Goal: Task Accomplishment & Management: Manage account settings

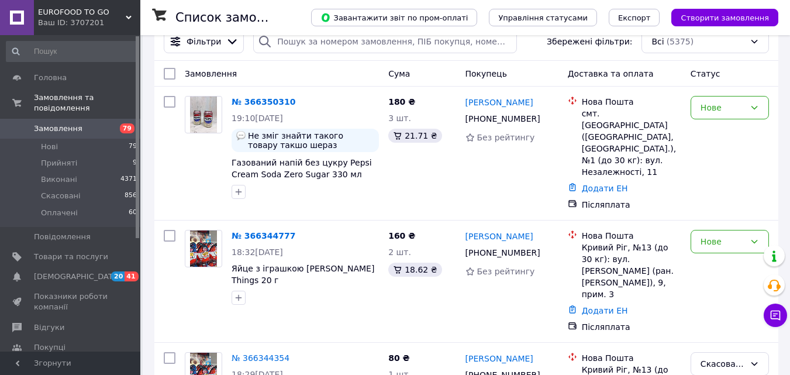
scroll to position [187, 0]
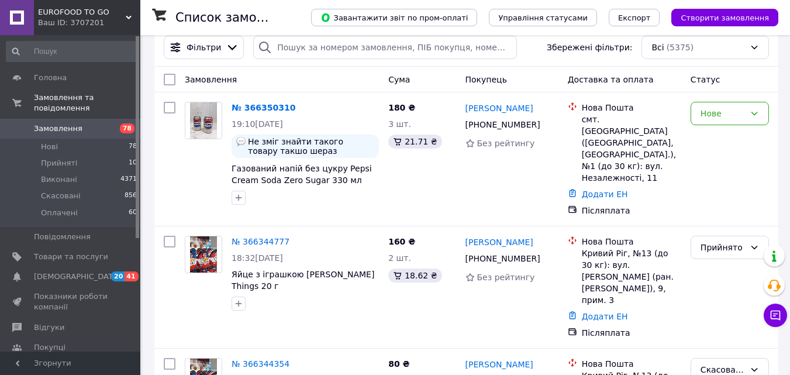
scroll to position [187, 0]
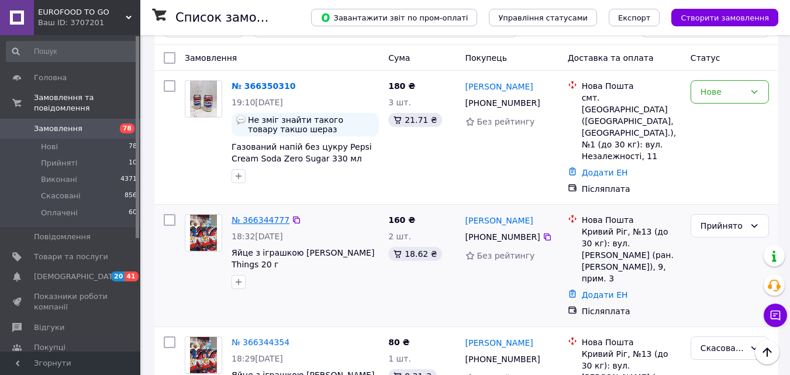
click at [252, 215] on link "№ 366344777" at bounding box center [261, 219] width 58 height 9
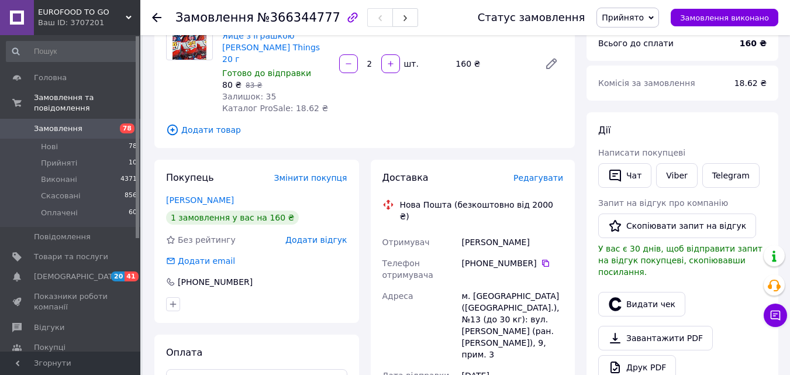
scroll to position [140, 0]
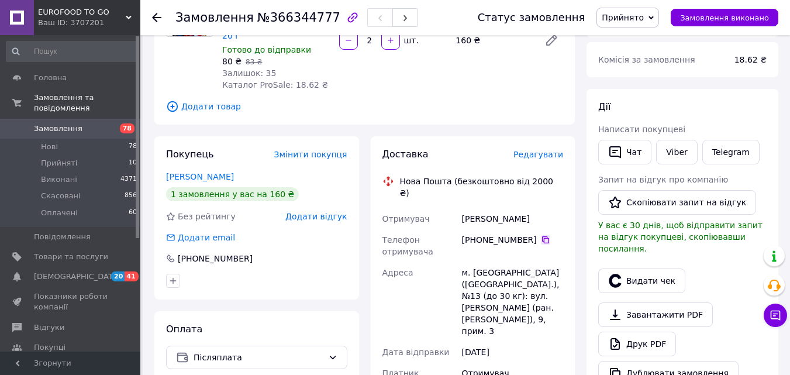
click at [541, 235] on icon at bounding box center [545, 239] width 9 height 9
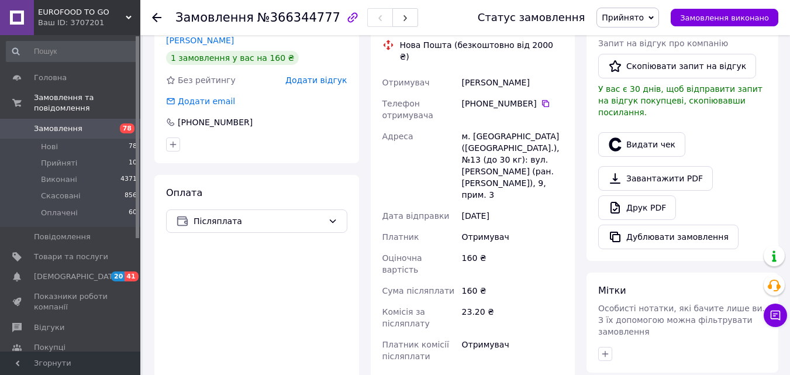
scroll to position [304, 0]
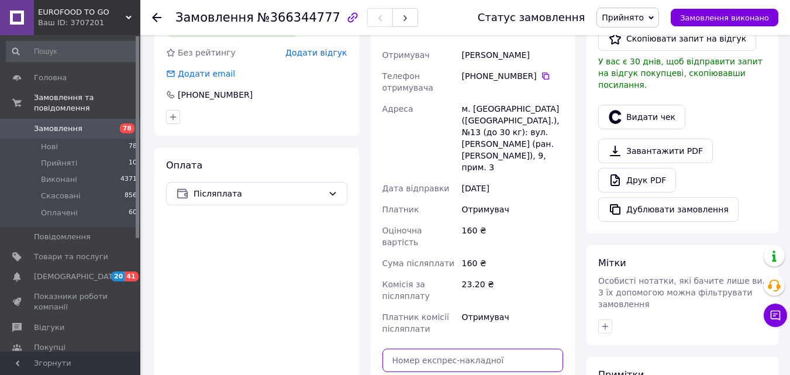
click at [442, 349] on input "text" at bounding box center [473, 360] width 181 height 23
paste input "20451269241699"
type input "20451269241699"
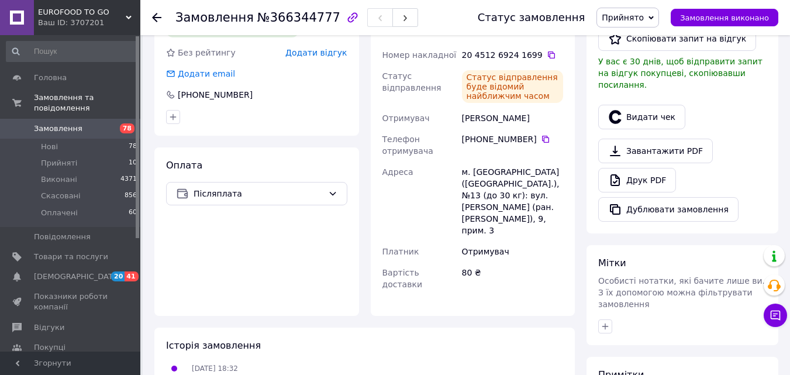
click at [155, 18] on use at bounding box center [156, 17] width 9 height 9
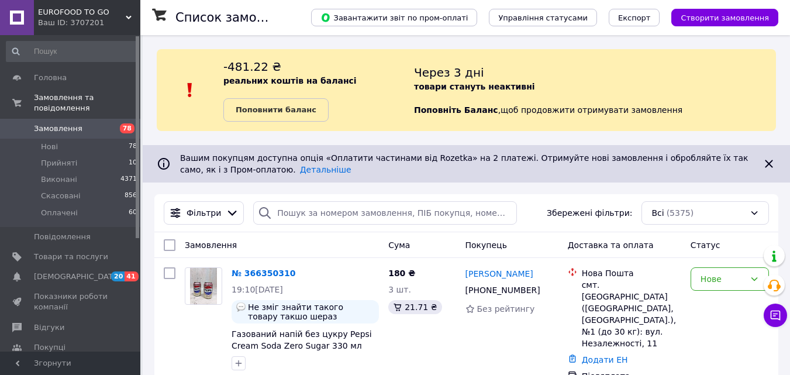
click at [770, 162] on icon at bounding box center [769, 164] width 14 height 14
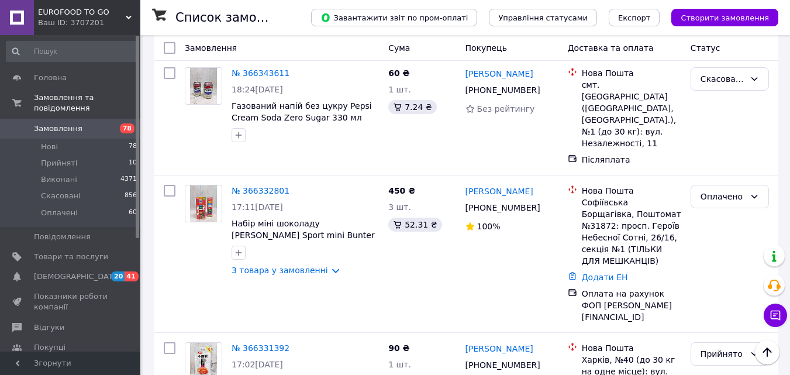
scroll to position [585, 0]
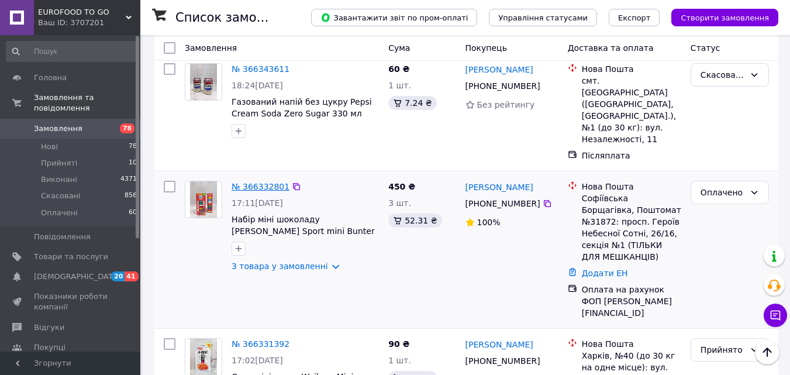
click at [270, 182] on link "№ 366332801" at bounding box center [261, 186] width 58 height 9
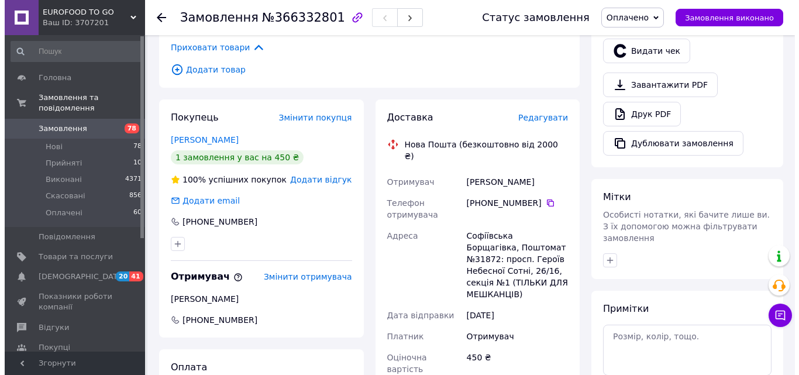
scroll to position [369, 0]
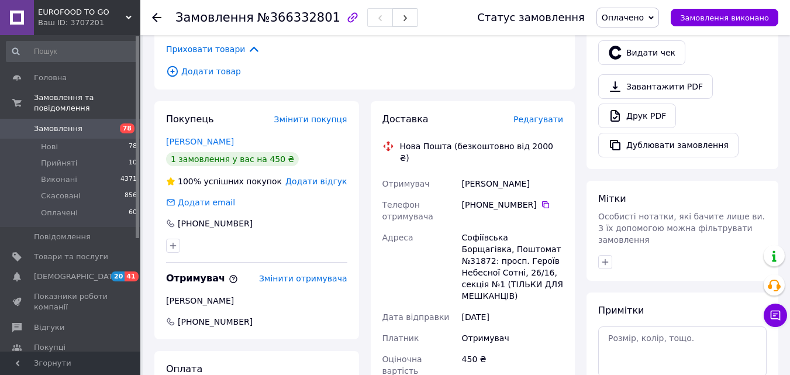
click at [530, 115] on span "Редагувати" at bounding box center [539, 119] width 50 height 9
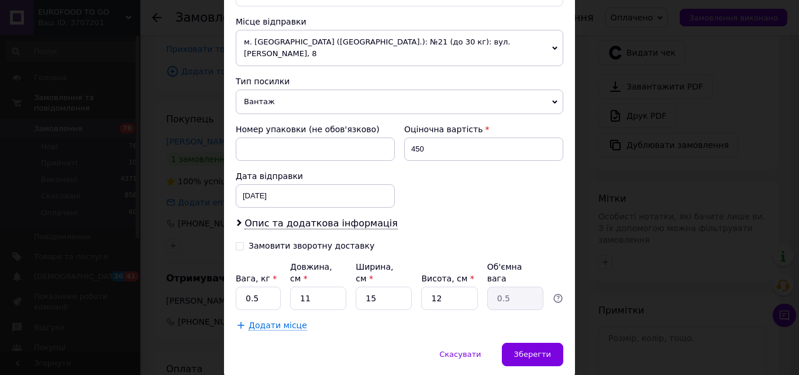
scroll to position [431, 0]
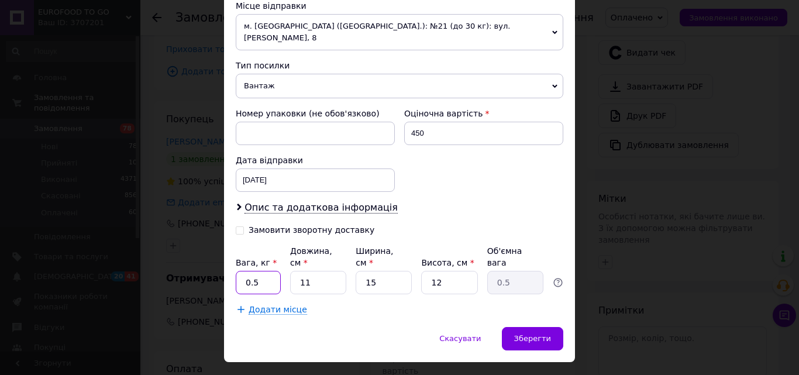
click at [264, 271] on input "0.5" at bounding box center [258, 282] width 45 height 23
type input "0"
click at [316, 271] on input "11" at bounding box center [318, 282] width 56 height 23
type input "1"
type input "0.1"
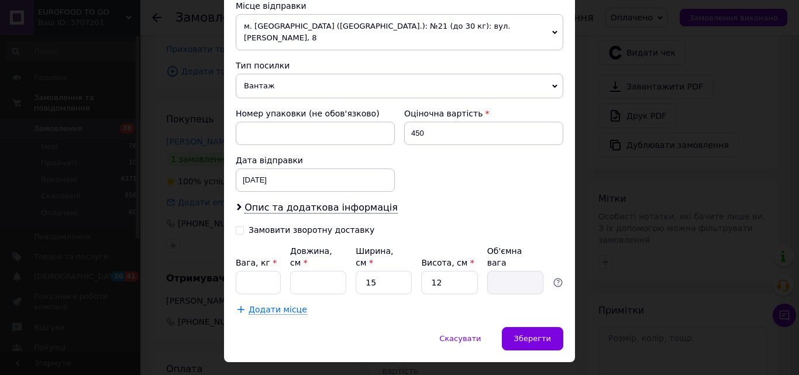
click at [494, 207] on div "Платник Отримувач Відправник Прізвище отримувача [PERSON_NAME] Ім'я отримувача …" at bounding box center [400, 9] width 328 height 611
click at [301, 271] on input "Довжина, см *" at bounding box center [318, 282] width 56 height 23
type input "2"
type input "0.1"
type input "20"
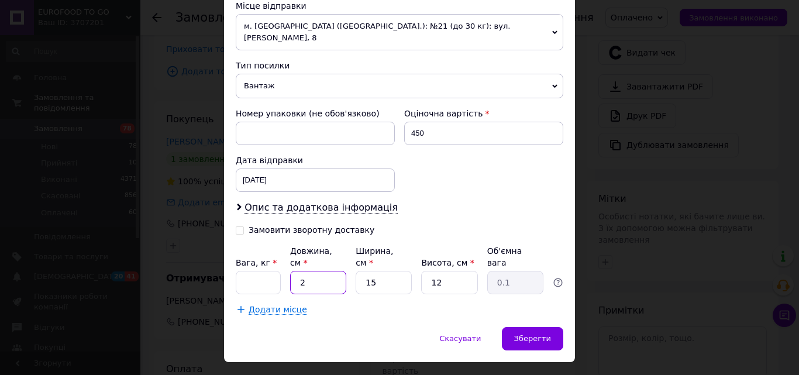
type input "0.9"
type input "20"
click at [243, 271] on input "Вага, кг *" at bounding box center [258, 282] width 45 height 23
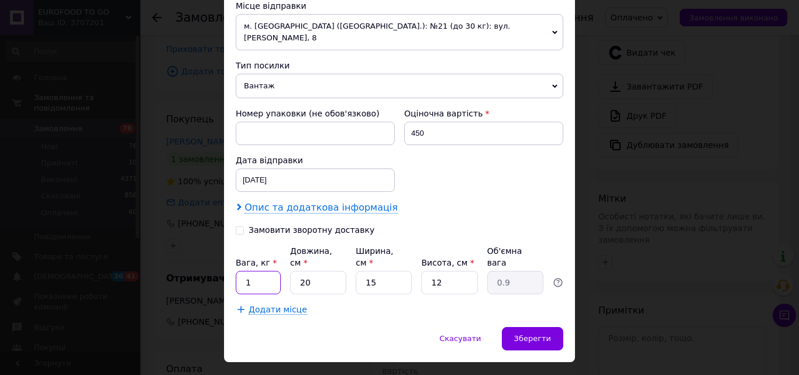
type input "1"
click at [359, 202] on span "Опис та додаткова інформація" at bounding box center [321, 208] width 153 height 12
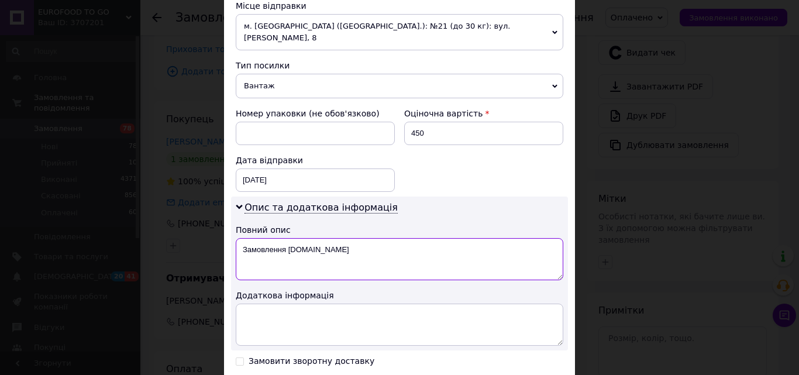
click at [338, 238] on textarea "Замовлення [DOMAIN_NAME]" at bounding box center [400, 259] width 328 height 42
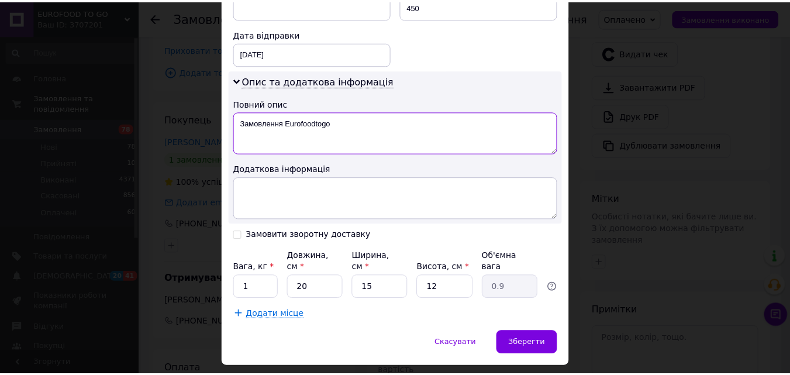
scroll to position [567, 0]
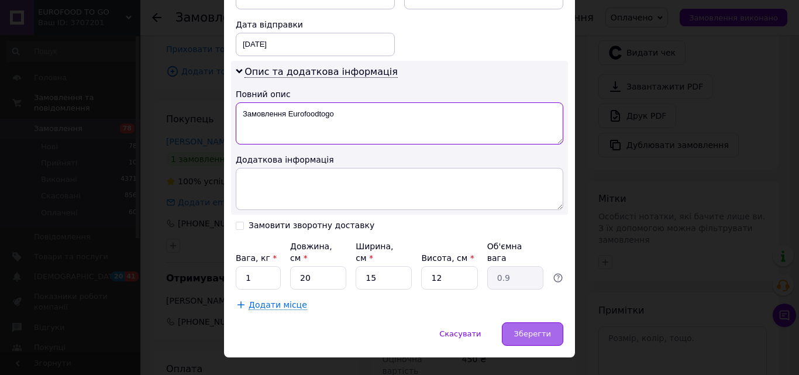
type textarea "Замовлення Eurofoodtogo"
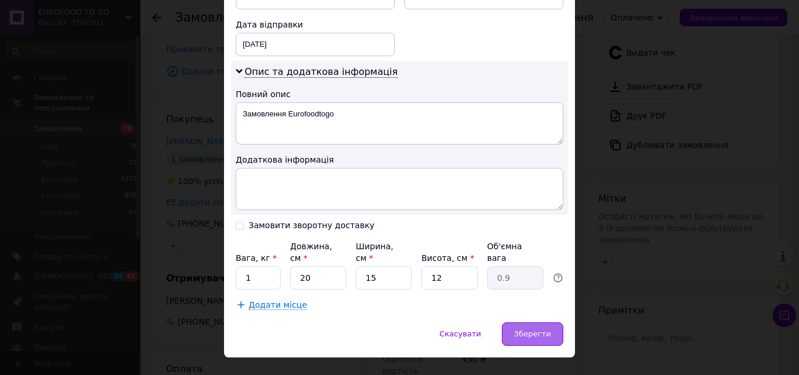
click at [549, 322] on div "Зберегти" at bounding box center [532, 333] width 61 height 23
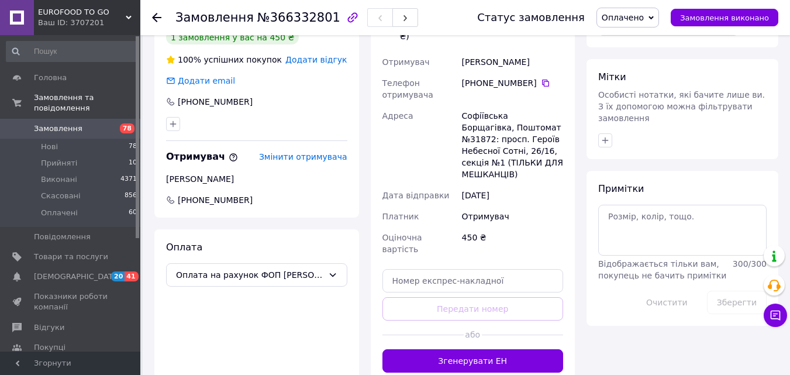
scroll to position [513, 0]
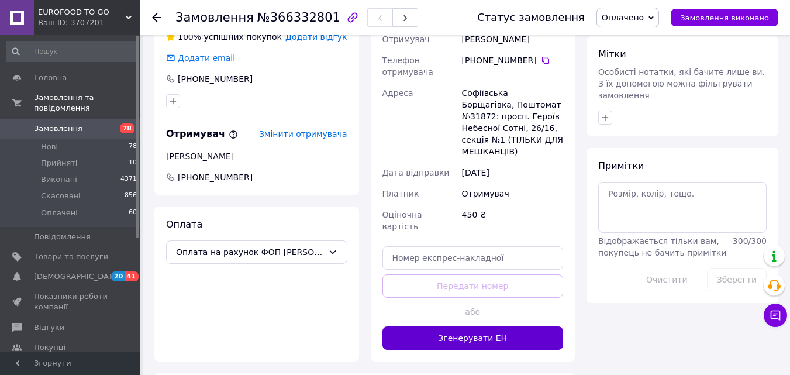
click at [426, 326] on button "Згенерувати ЕН" at bounding box center [473, 337] width 181 height 23
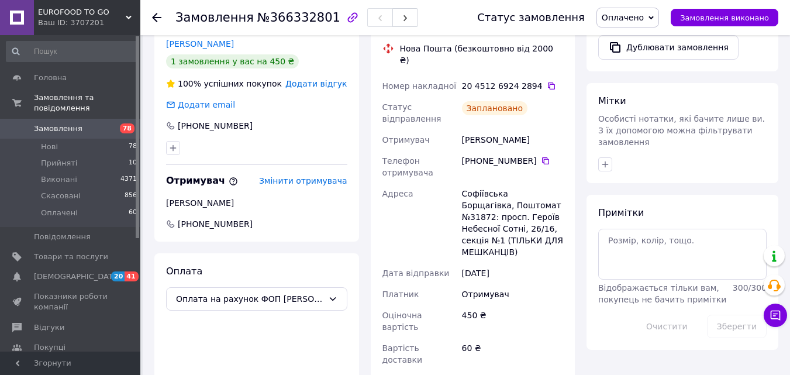
scroll to position [443, 0]
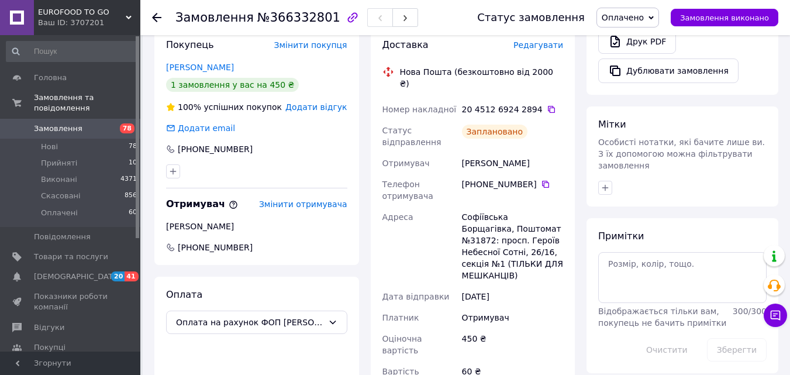
click at [159, 15] on icon at bounding box center [156, 17] width 9 height 9
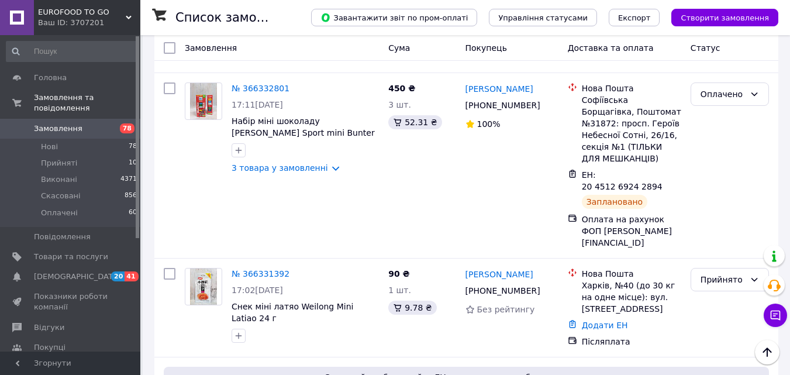
scroll to position [679, 0]
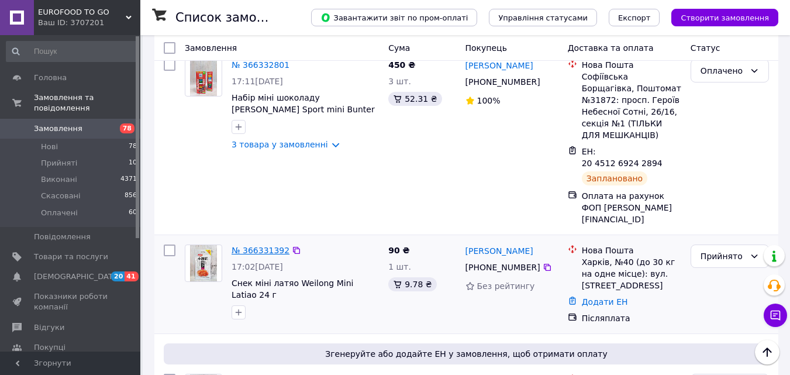
click at [243, 246] on link "№ 366331392" at bounding box center [261, 250] width 58 height 9
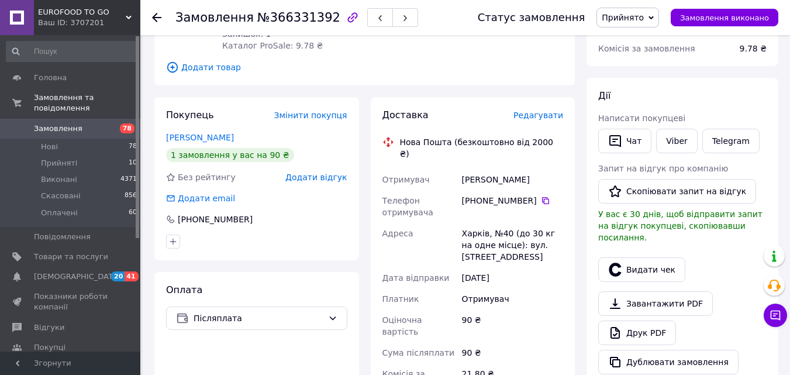
scroll to position [172, 0]
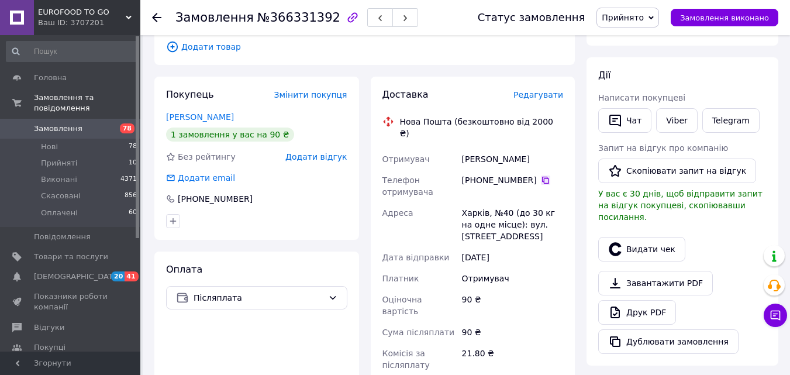
click at [541, 176] on icon at bounding box center [545, 180] width 9 height 9
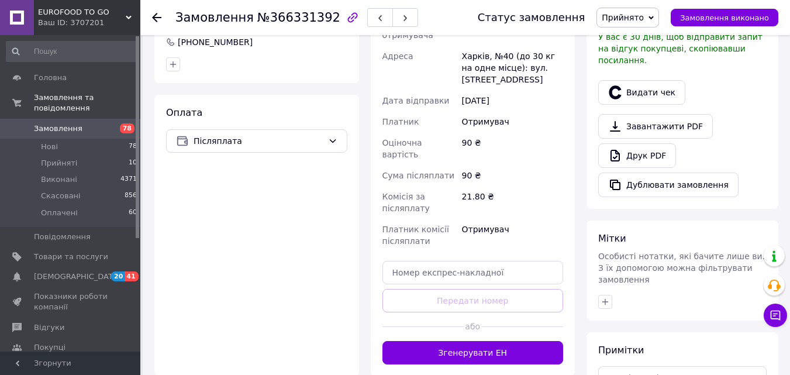
scroll to position [339, 0]
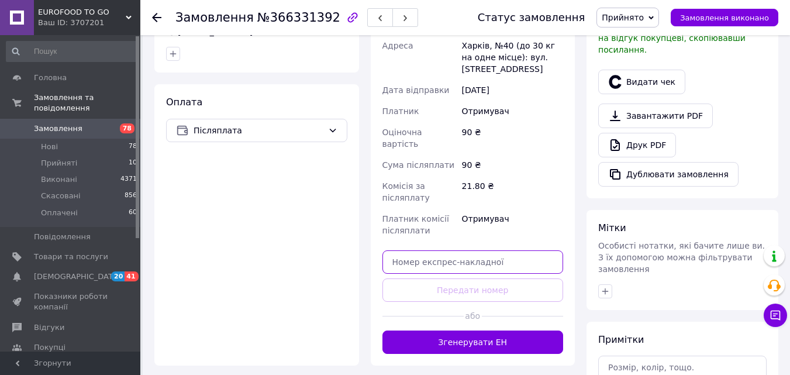
click at [474, 250] on input "text" at bounding box center [473, 261] width 181 height 23
paste input "20451269246709"
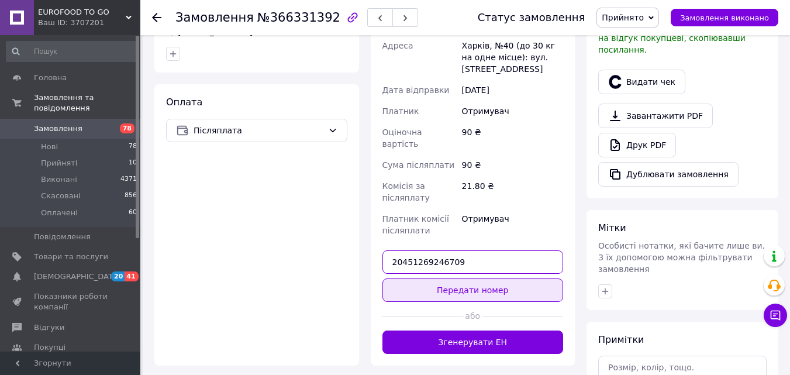
type input "20451269246709"
click at [475, 278] on button "Передати номер" at bounding box center [473, 289] width 181 height 23
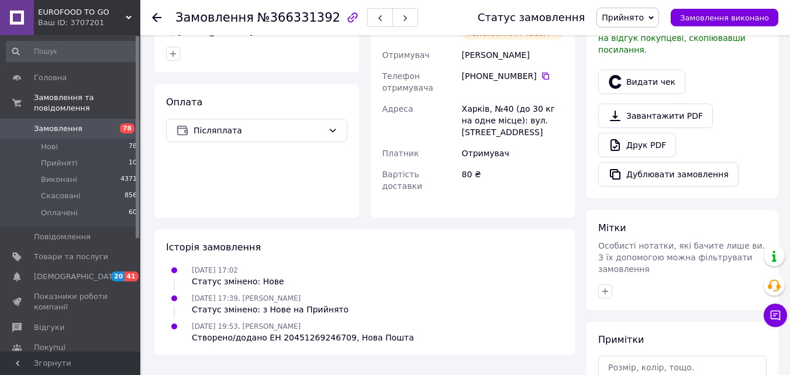
click at [158, 18] on use at bounding box center [156, 17] width 9 height 9
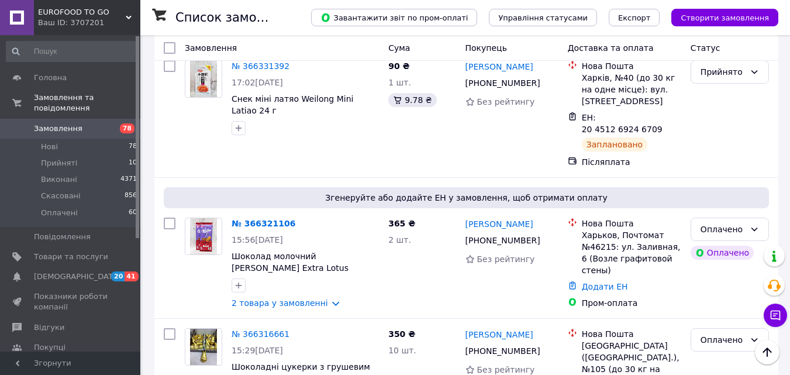
scroll to position [866, 0]
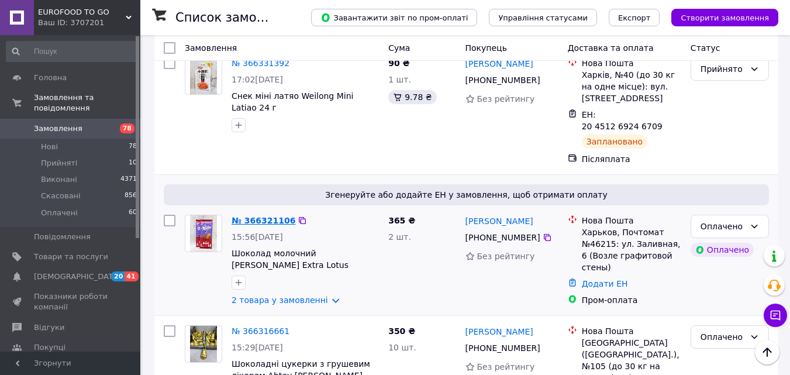
click at [262, 216] on link "№ 366321106" at bounding box center [264, 220] width 64 height 9
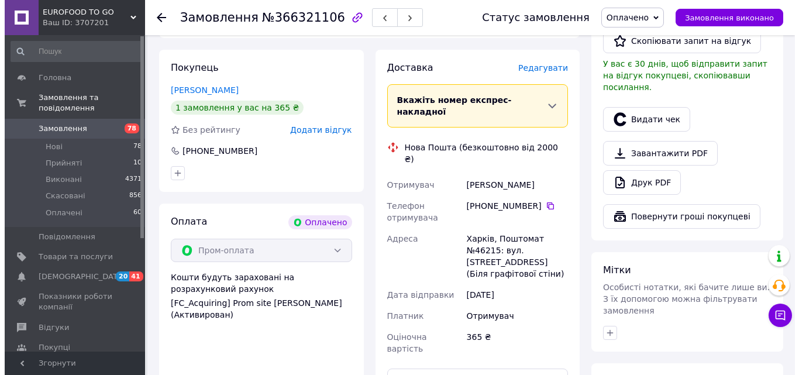
scroll to position [280, 0]
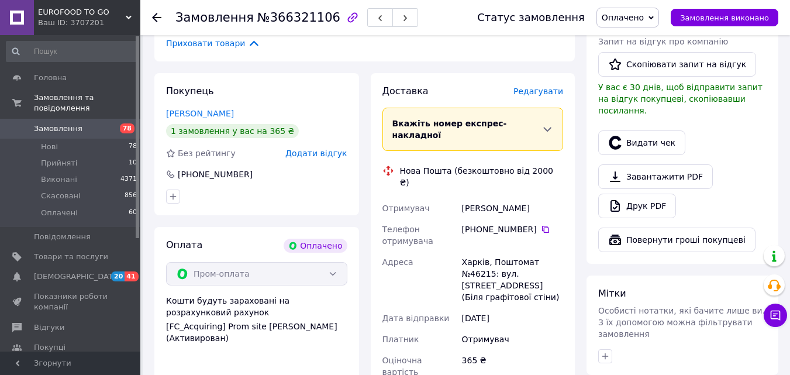
click at [552, 87] on span "Редагувати" at bounding box center [539, 91] width 50 height 9
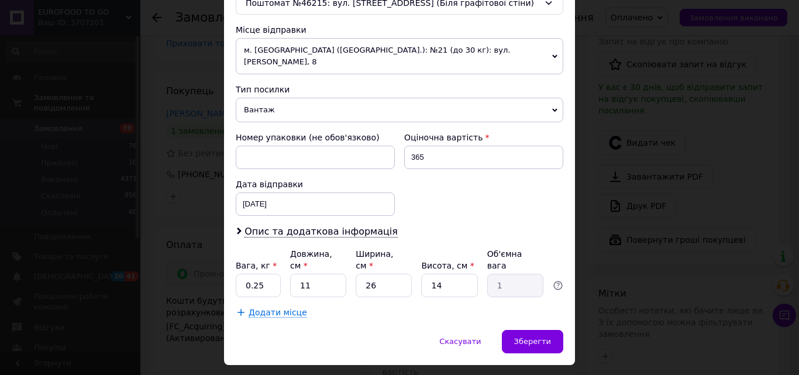
scroll to position [396, 0]
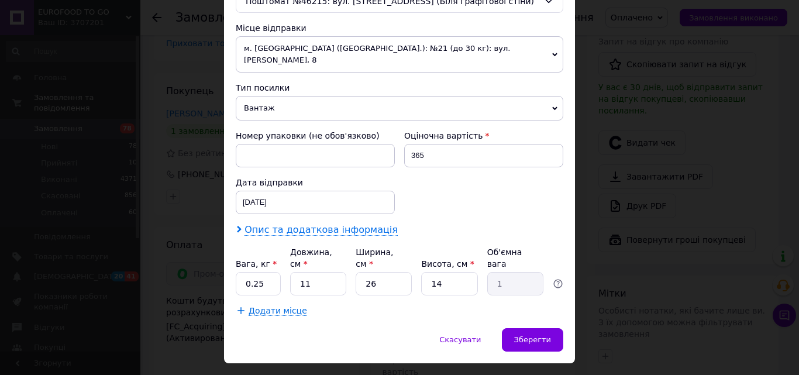
click at [285, 224] on span "Опис та додаткова інформація" at bounding box center [321, 230] width 153 height 12
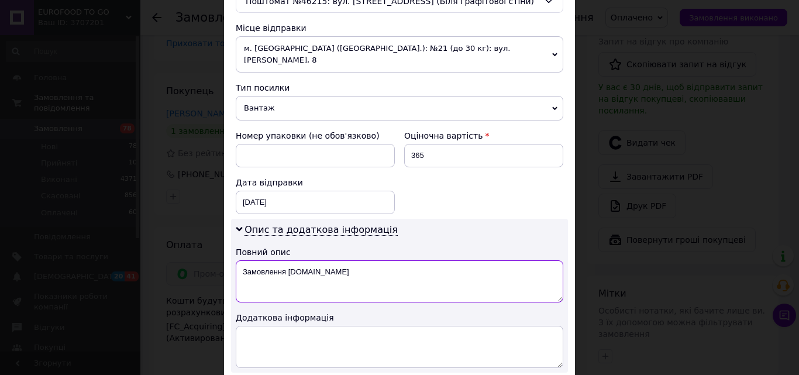
click at [360, 260] on textarea "Замовлення [DOMAIN_NAME]" at bounding box center [400, 281] width 328 height 42
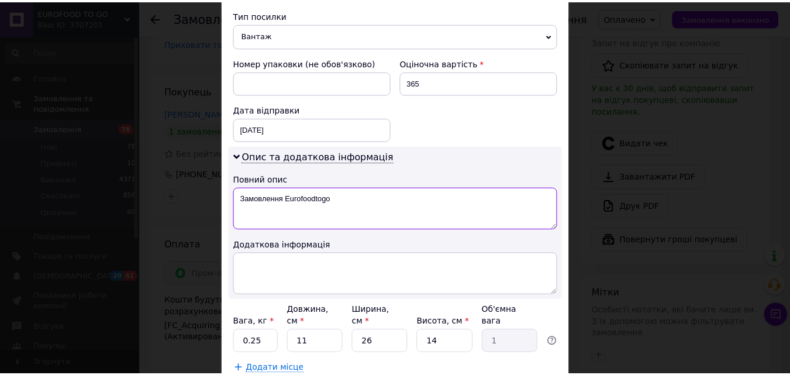
scroll to position [533, 0]
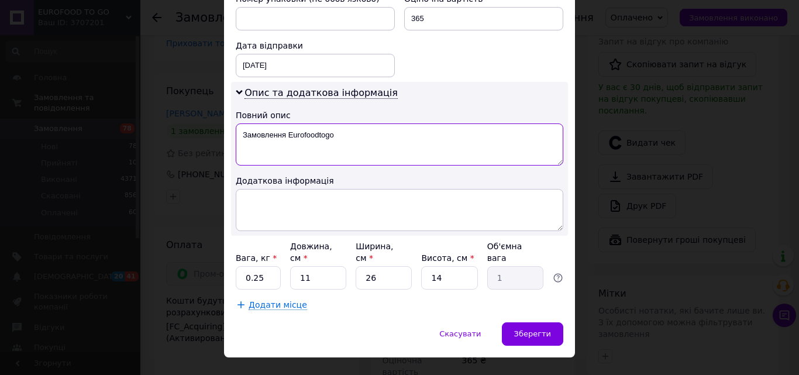
type textarea "Замовлення Eurofoodtogo"
click at [267, 266] on input "0.25" at bounding box center [258, 277] width 45 height 23
click at [531, 329] on span "Зберегти" at bounding box center [532, 333] width 37 height 9
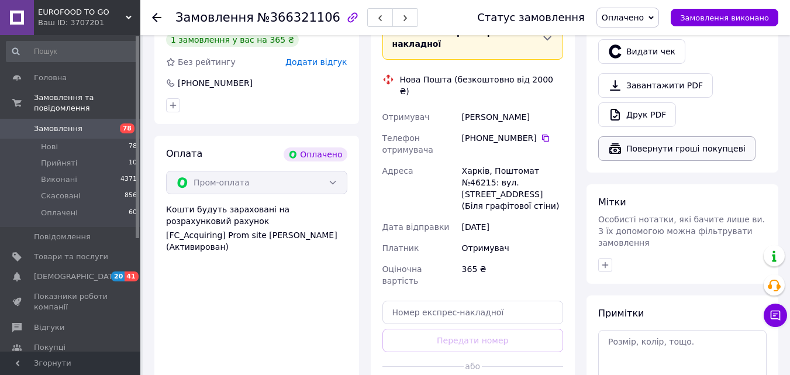
scroll to position [374, 0]
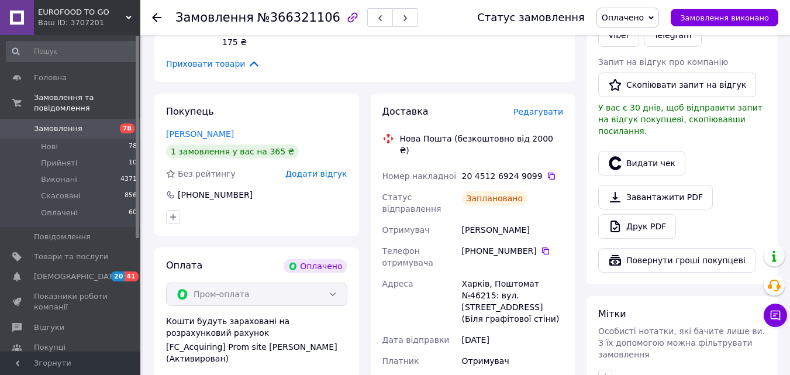
scroll to position [257, 0]
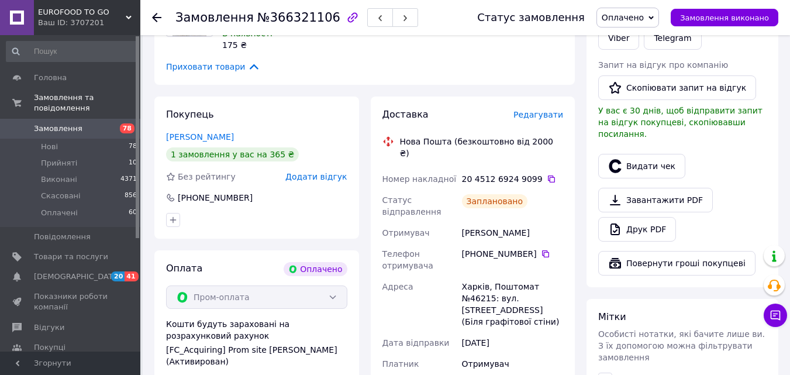
click at [151, 14] on div "Замовлення №366321106 Статус замовлення Оплачено Прийнято Виконано Скасовано За…" at bounding box center [465, 17] width 650 height 35
click at [153, 19] on icon at bounding box center [156, 17] width 9 height 9
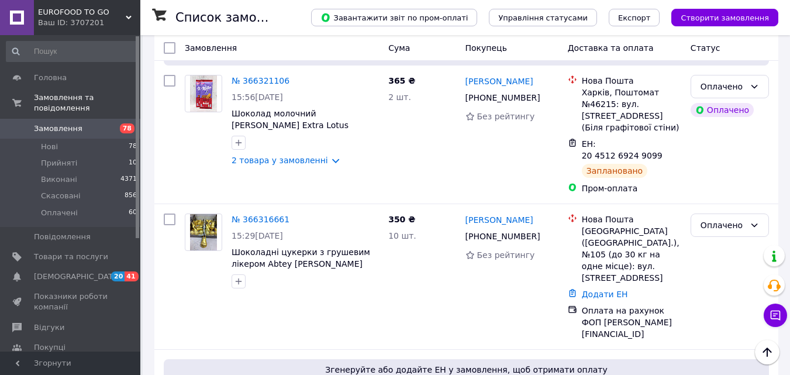
scroll to position [1006, 0]
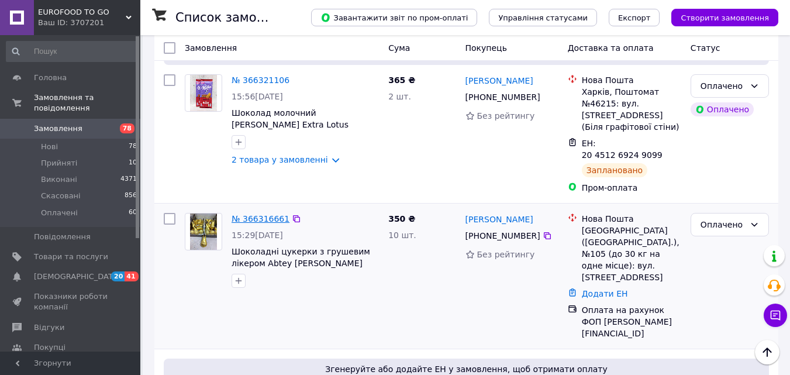
click at [250, 214] on link "№ 366316661" at bounding box center [261, 218] width 58 height 9
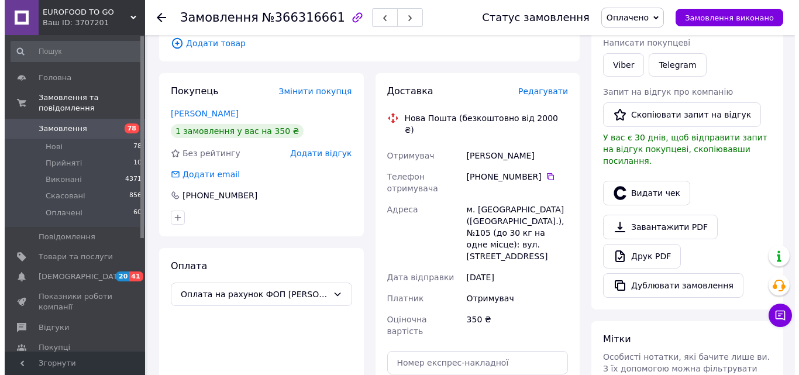
scroll to position [178, 0]
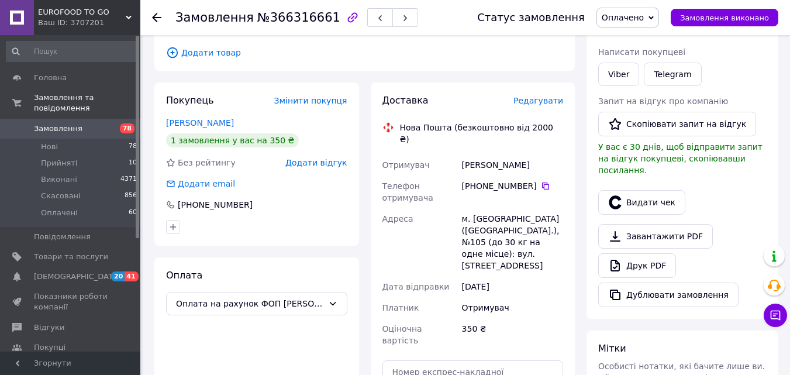
click at [543, 96] on span "Редагувати" at bounding box center [539, 100] width 50 height 9
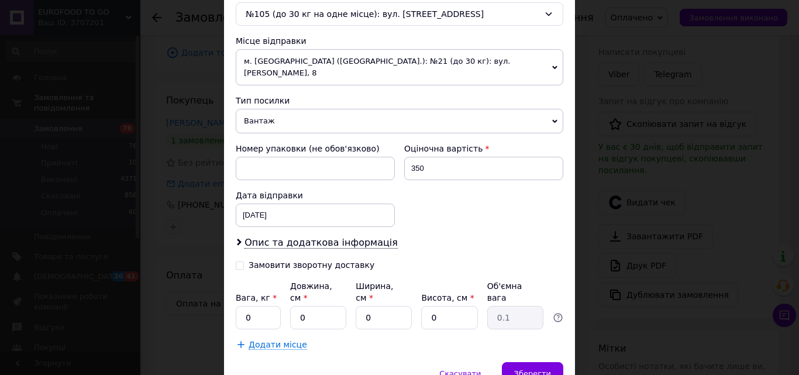
scroll to position [394, 0]
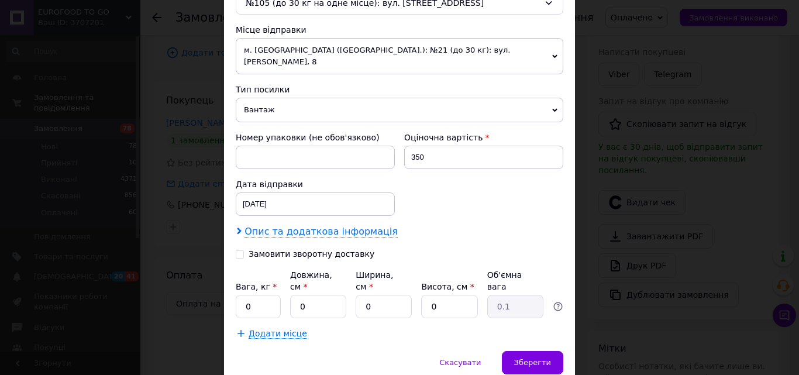
click at [340, 226] on span "Опис та додаткова інформація" at bounding box center [321, 232] width 153 height 12
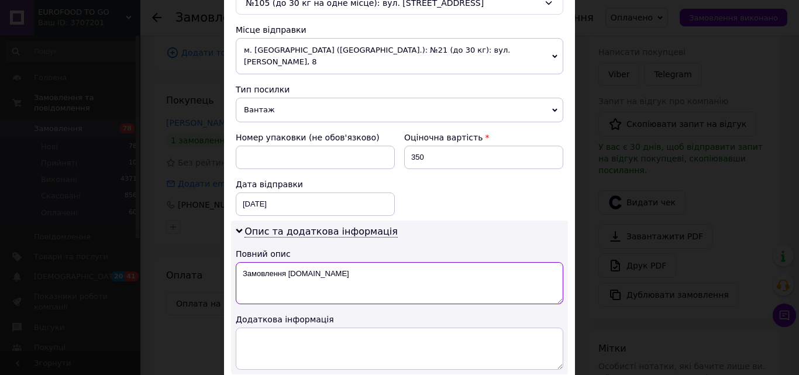
click at [327, 264] on textarea "Замовлення [DOMAIN_NAME]" at bounding box center [400, 283] width 328 height 42
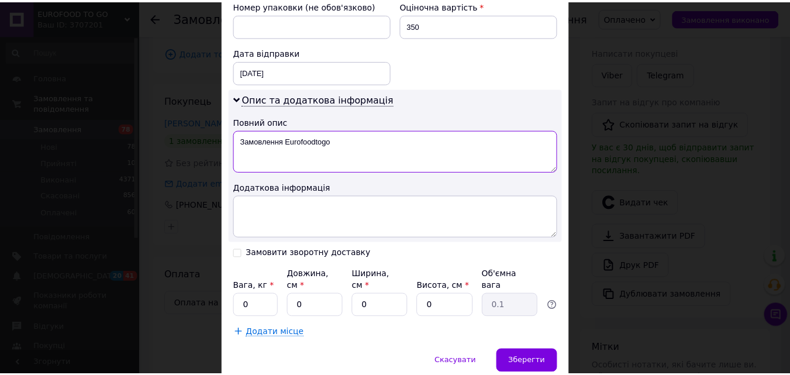
scroll to position [554, 0]
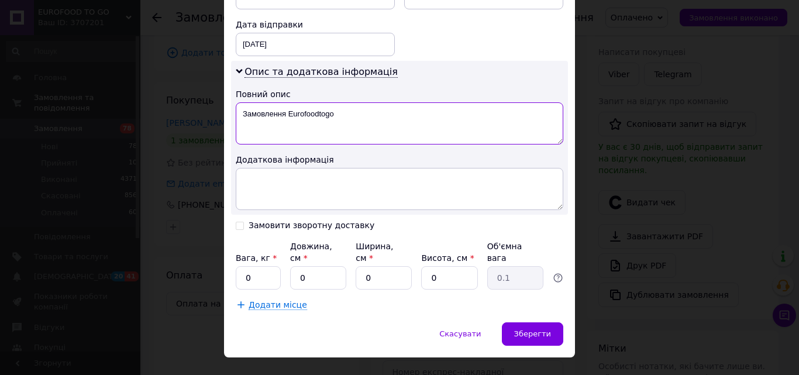
type textarea "Замовлення Eurofoodtogo"
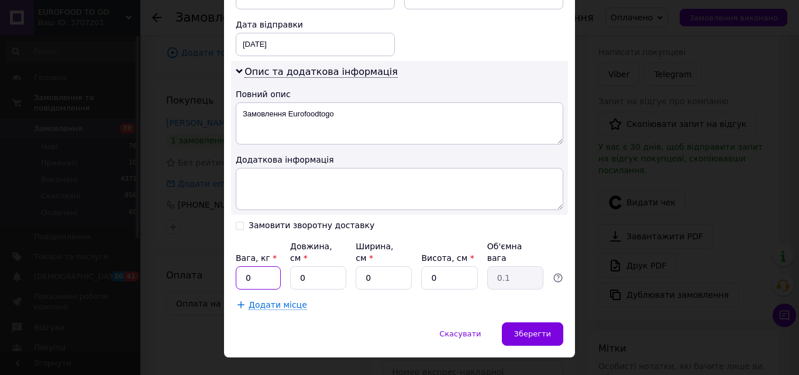
click at [266, 266] on input "0" at bounding box center [258, 277] width 45 height 23
type input "1"
click at [315, 266] on input "0" at bounding box center [318, 277] width 56 height 23
type input "1"
type input "0.1"
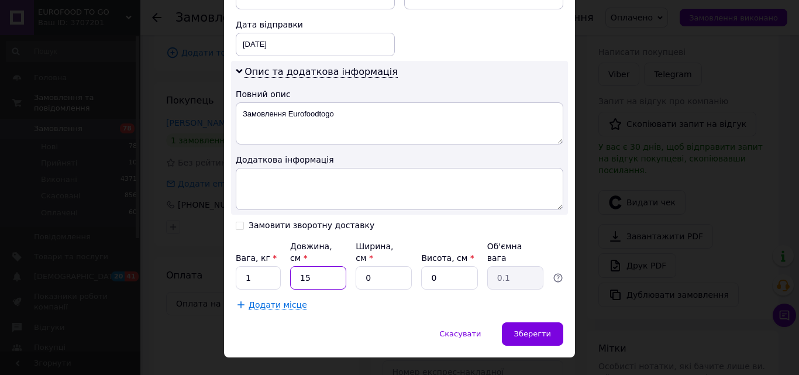
type input "15"
click at [392, 266] on input "0" at bounding box center [384, 277] width 56 height 23
type input "1"
type input "0.1"
type input "10"
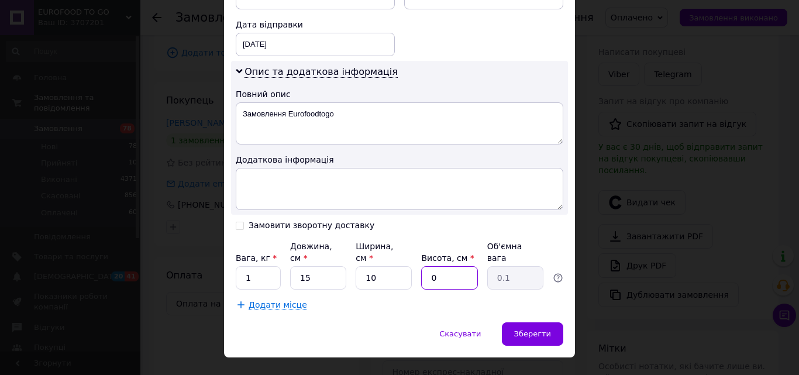
click at [441, 266] on input "0" at bounding box center [449, 277] width 56 height 23
type input "5"
type input "0.19"
type input "5"
click at [460, 299] on div "Додати місце" at bounding box center [400, 305] width 328 height 12
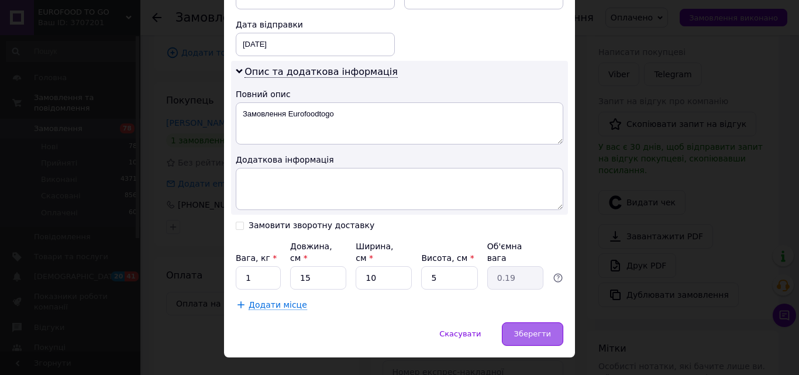
click at [548, 329] on span "Зберегти" at bounding box center [532, 333] width 37 height 9
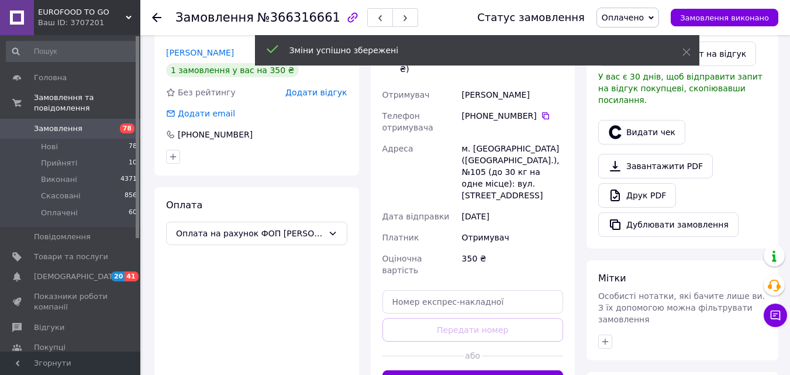
scroll to position [271, 0]
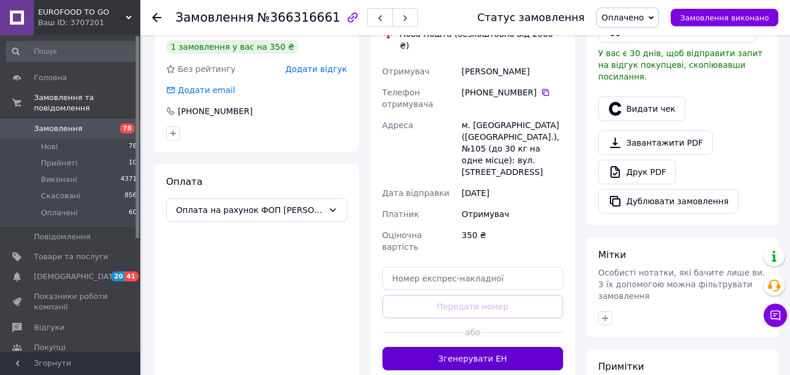
click at [519, 347] on button "Згенерувати ЕН" at bounding box center [473, 358] width 181 height 23
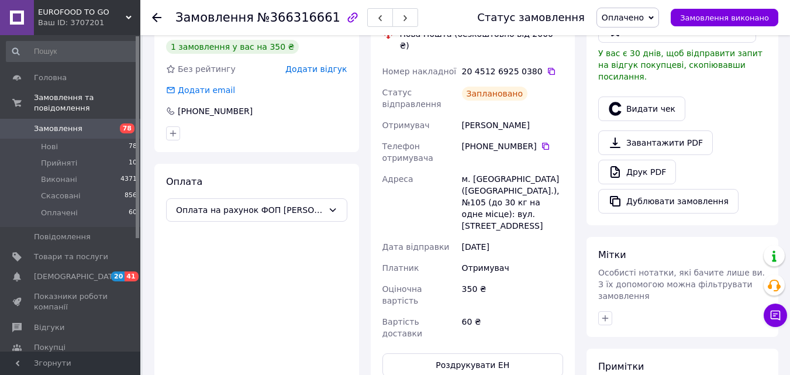
click at [159, 13] on icon at bounding box center [156, 17] width 9 height 9
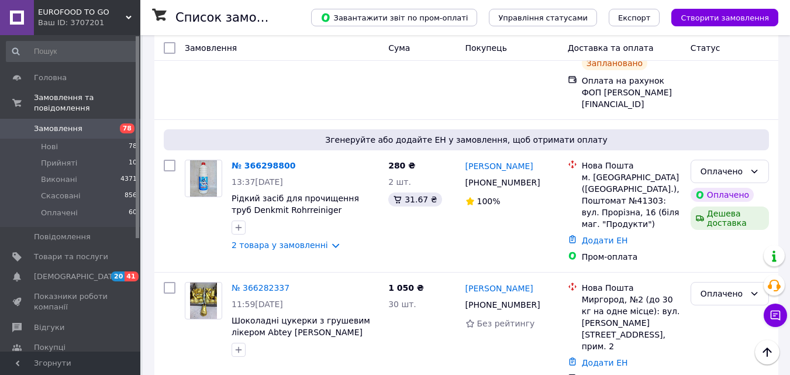
scroll to position [1287, 0]
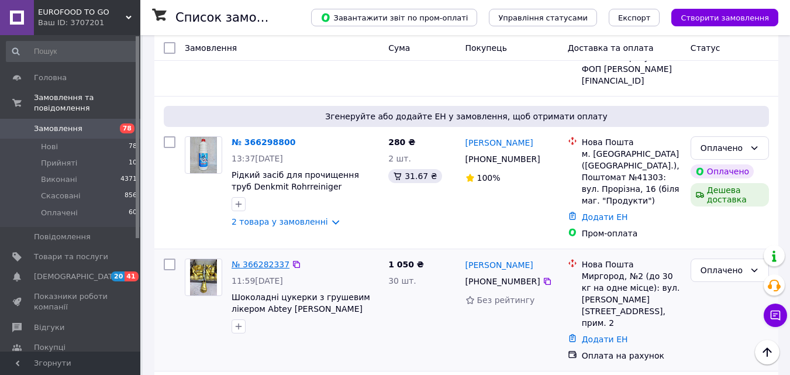
click at [270, 260] on link "№ 366282337" at bounding box center [261, 264] width 58 height 9
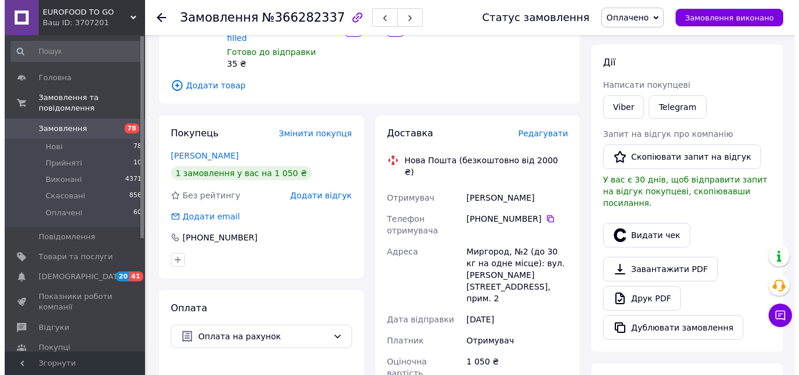
scroll to position [131, 0]
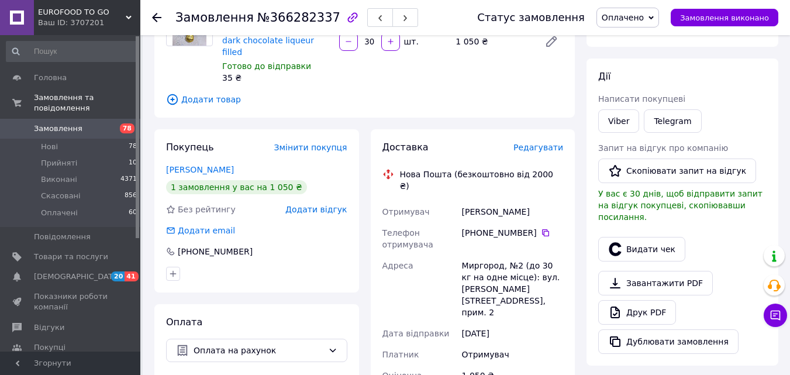
click at [550, 143] on span "Редагувати" at bounding box center [539, 147] width 50 height 9
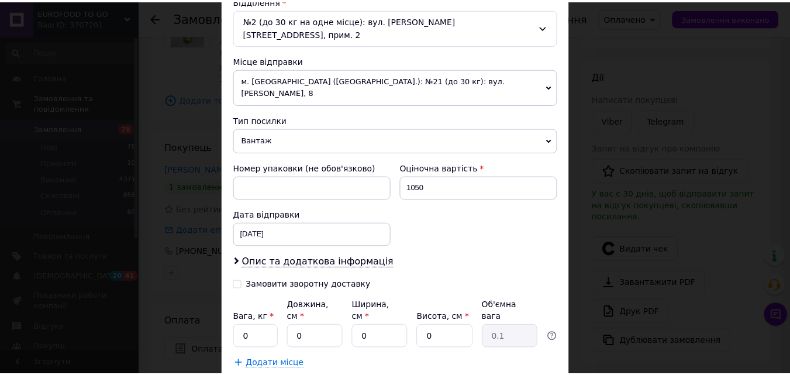
scroll to position [406, 0]
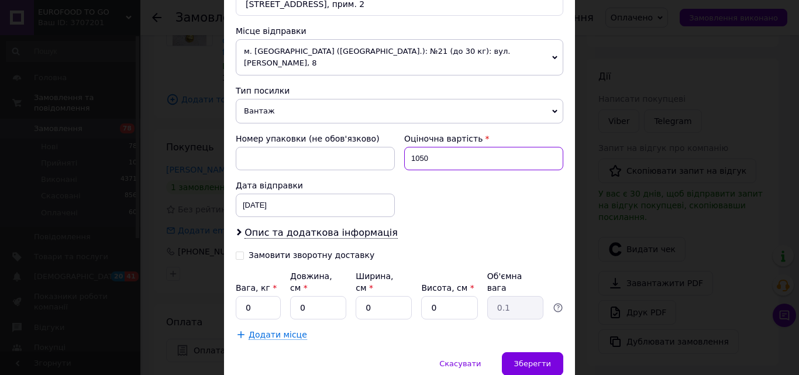
click at [456, 147] on input "1050" at bounding box center [483, 158] width 159 height 23
type input "1"
type input "50"
click at [259, 296] on input "0" at bounding box center [258, 307] width 45 height 23
type input "1"
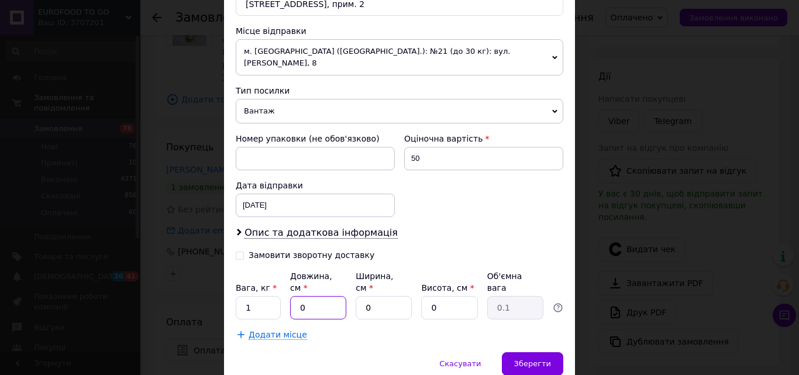
click at [306, 296] on input "0" at bounding box center [318, 307] width 56 height 23
type input "2"
type input "0.1"
type input "20"
click at [373, 296] on input "0" at bounding box center [384, 307] width 56 height 23
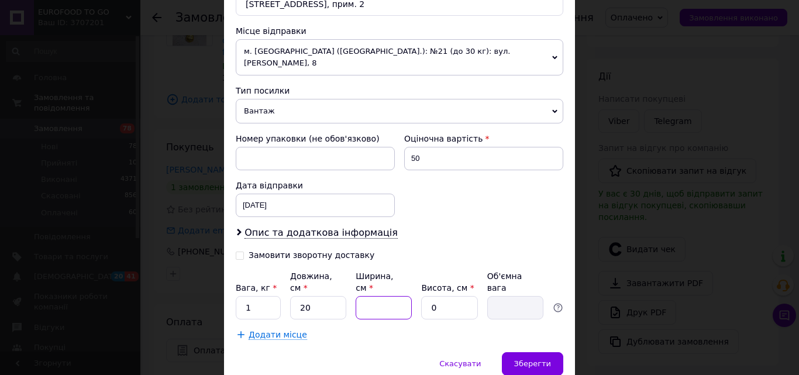
type input "1"
type input "0.1"
type input "10"
click at [439, 296] on input "0" at bounding box center [449, 307] width 56 height 23
type input "5"
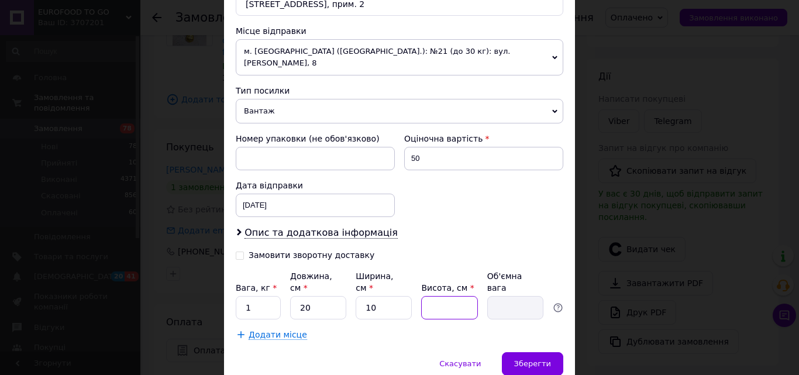
type input "0.25"
type input "5"
click at [527, 359] on span "Зберегти" at bounding box center [532, 363] width 37 height 9
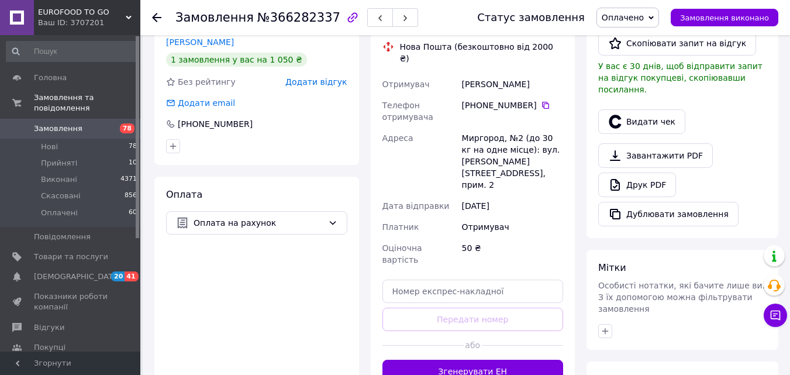
scroll to position [263, 0]
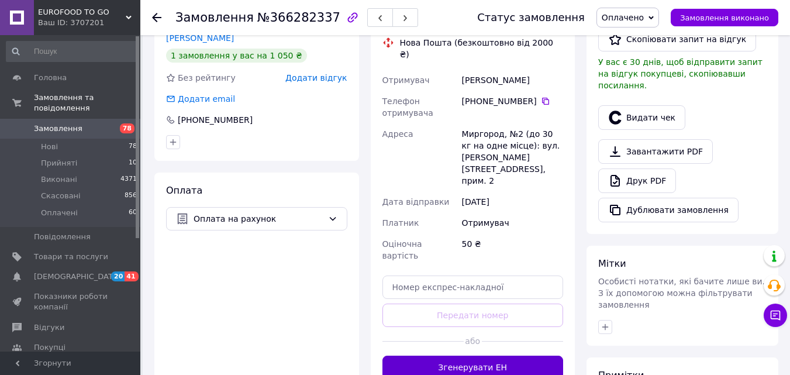
click at [461, 356] on button "Згенерувати ЕН" at bounding box center [473, 367] width 181 height 23
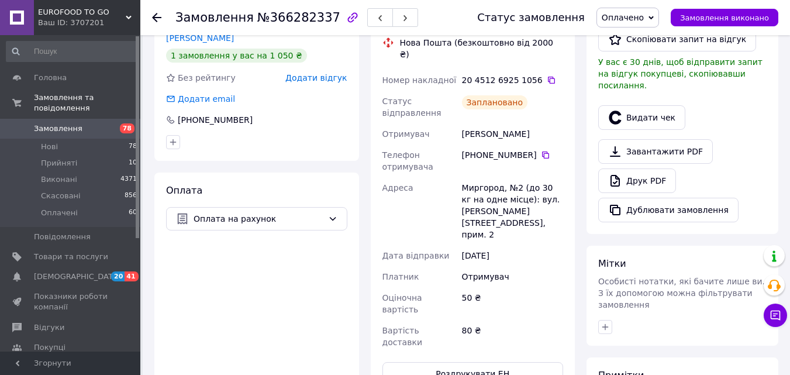
click at [155, 17] on use at bounding box center [156, 17] width 9 height 9
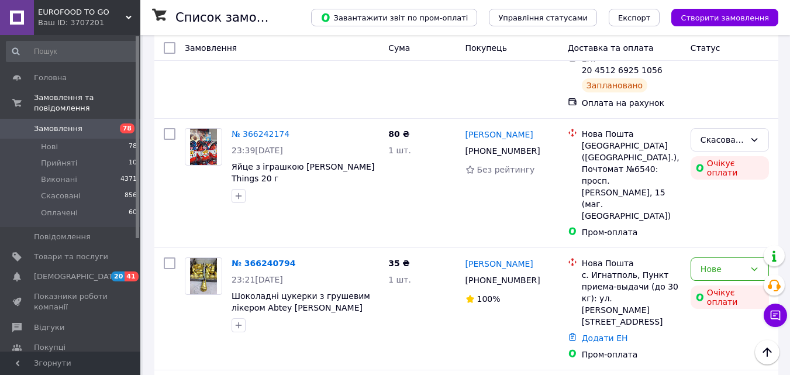
scroll to position [1591, 0]
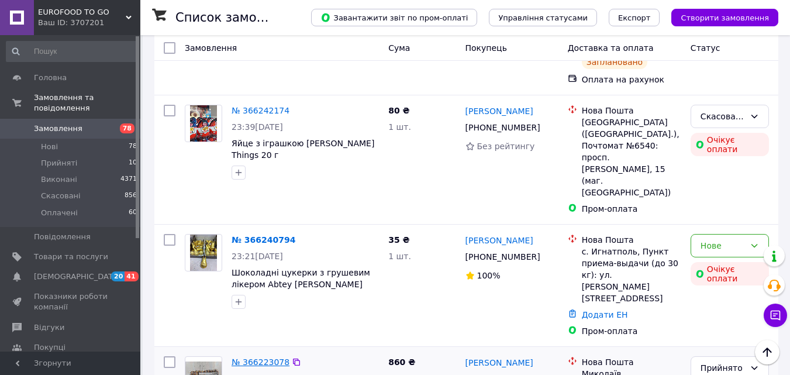
click at [256, 357] on link "№ 366223078" at bounding box center [261, 361] width 58 height 9
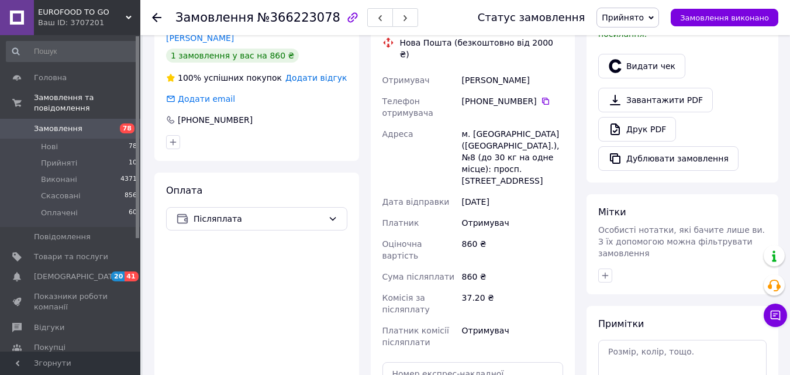
scroll to position [333, 0]
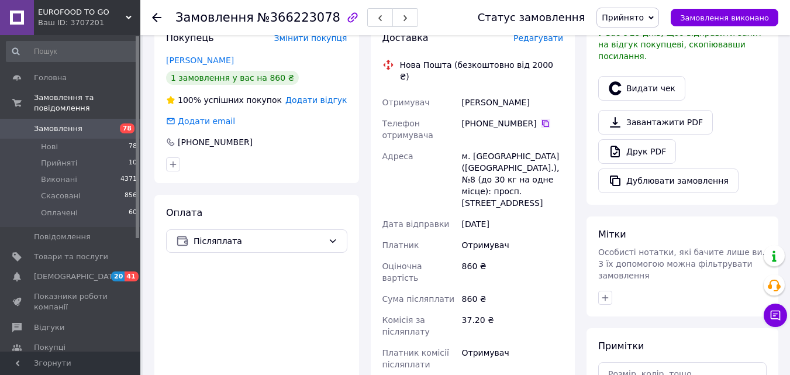
click at [542, 120] on icon at bounding box center [545, 123] width 7 height 7
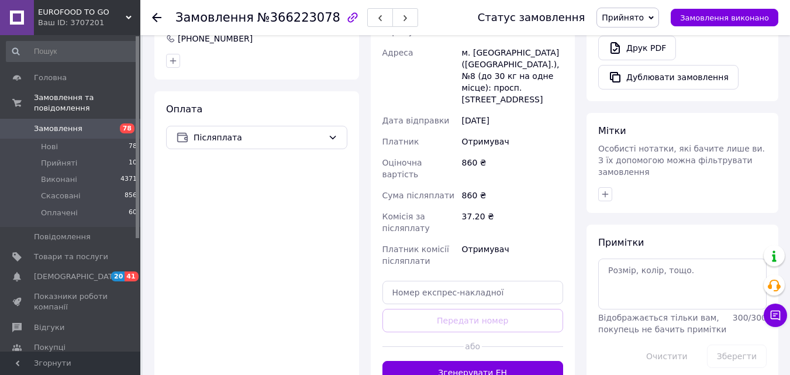
scroll to position [450, 0]
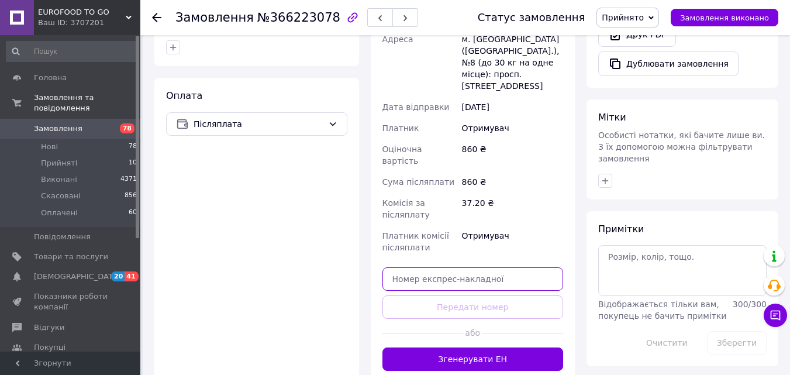
click at [460, 267] on input "text" at bounding box center [473, 278] width 181 height 23
paste input "20451269251716"
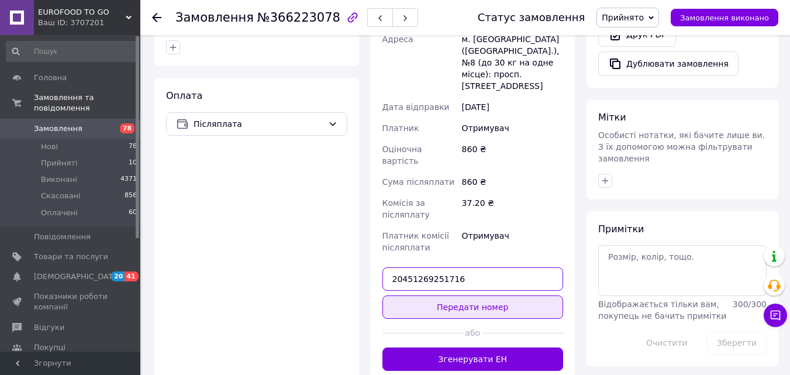
type input "20451269251716"
click at [456, 295] on button "Передати номер" at bounding box center [473, 306] width 181 height 23
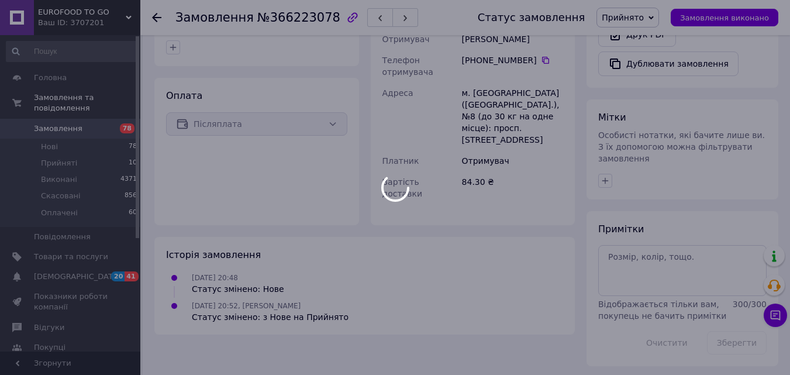
scroll to position [429, 0]
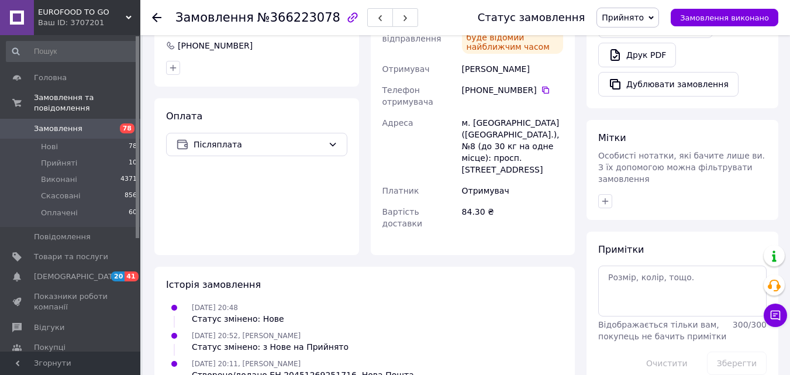
click at [156, 19] on icon at bounding box center [156, 17] width 9 height 9
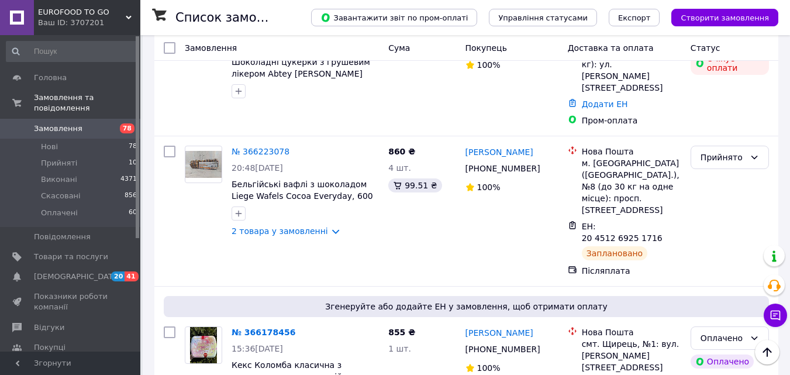
scroll to position [1825, 0]
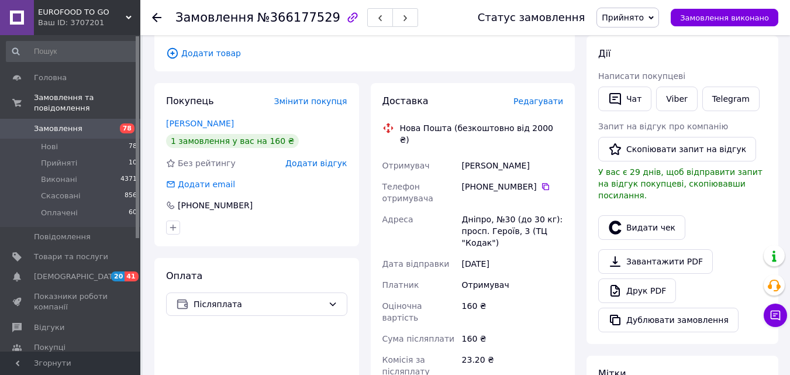
scroll to position [204, 0]
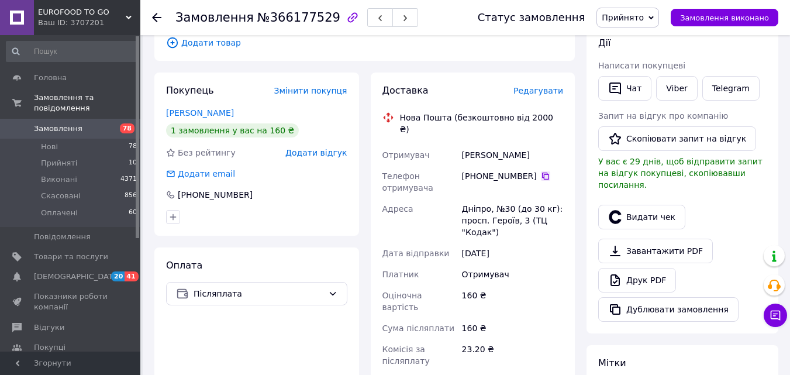
click at [542, 173] on icon at bounding box center [545, 176] width 7 height 7
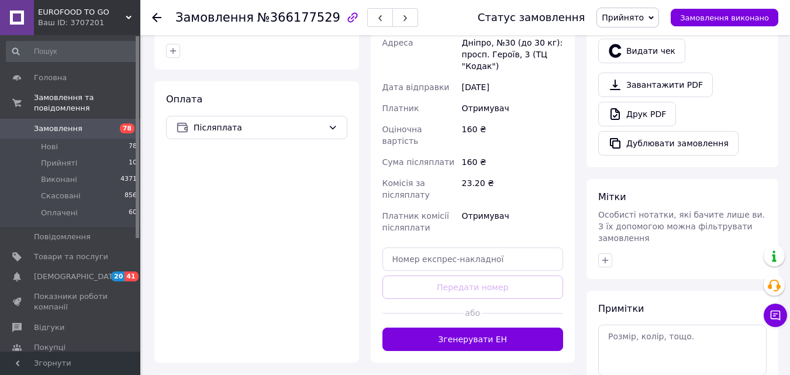
scroll to position [391, 0]
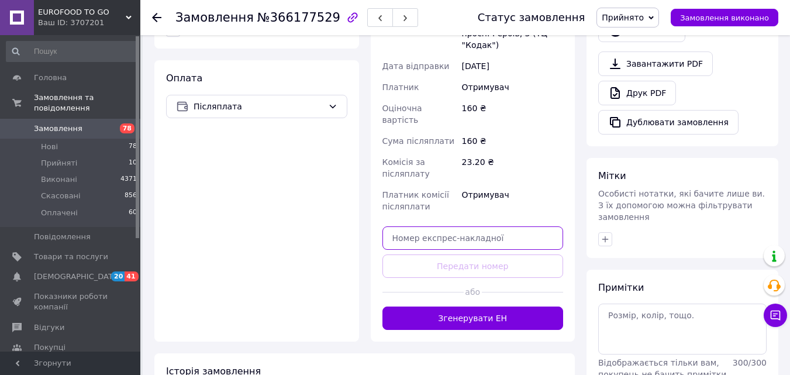
click at [443, 226] on input "text" at bounding box center [473, 237] width 181 height 23
paste input "20451269252948"
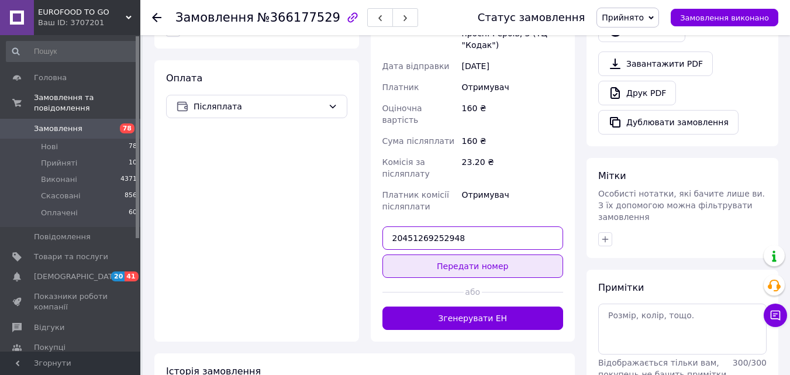
type input "20451269252948"
click at [448, 254] on button "Передати номер" at bounding box center [473, 265] width 181 height 23
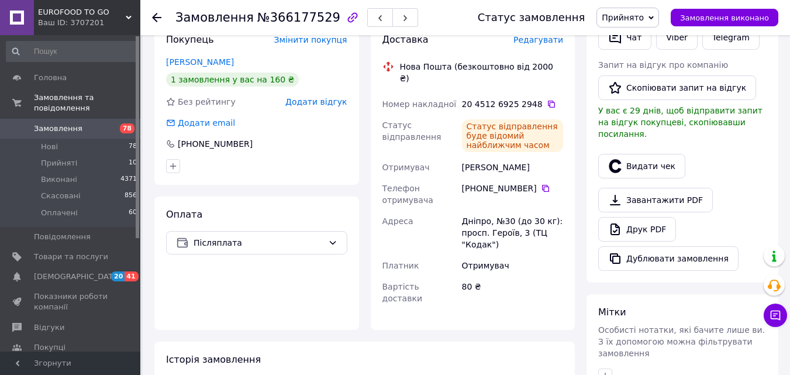
scroll to position [228, 0]
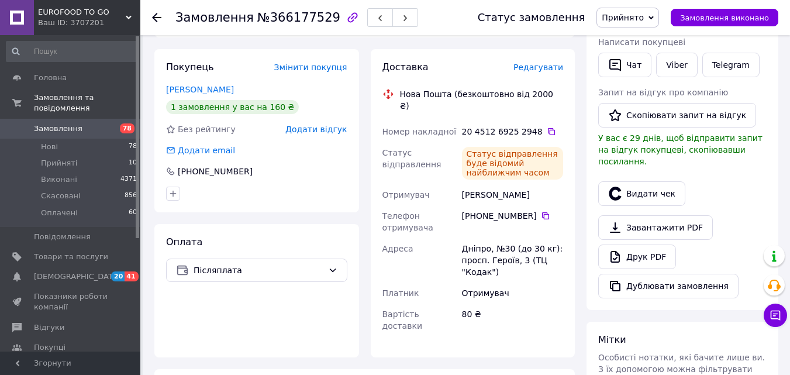
click at [157, 17] on use at bounding box center [156, 17] width 9 height 9
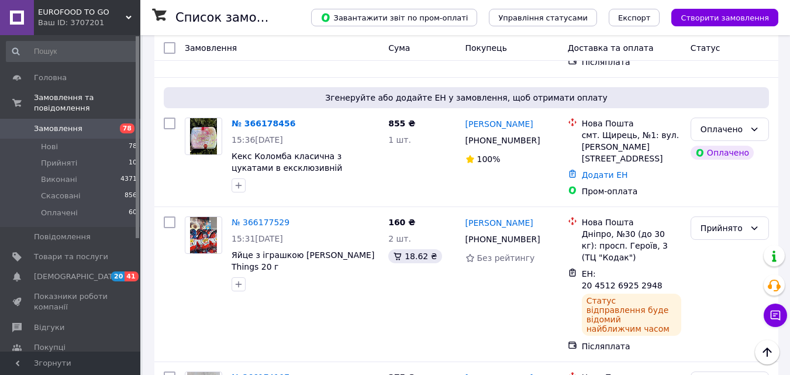
scroll to position [2012, 0]
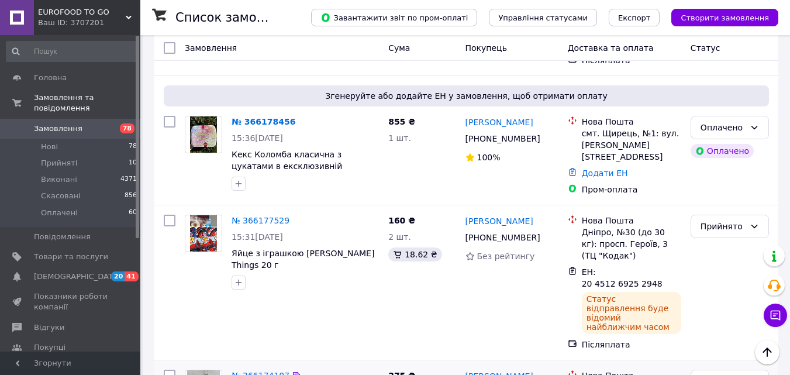
click at [259, 371] on link "№ 366174107" at bounding box center [261, 375] width 58 height 9
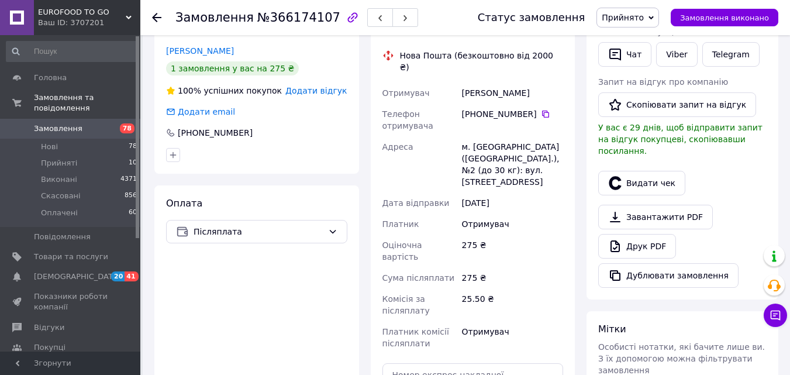
scroll to position [229, 0]
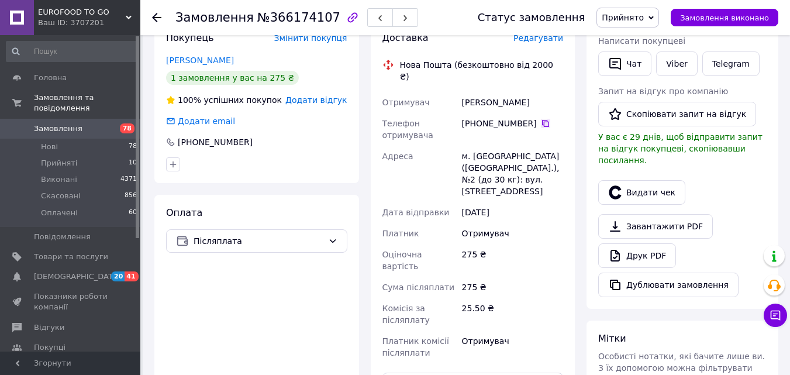
click at [541, 119] on icon at bounding box center [545, 123] width 9 height 9
paste input "20451269254164"
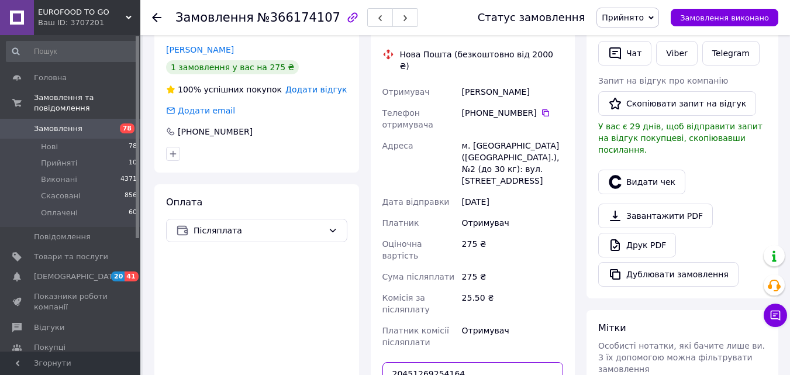
scroll to position [250, 0]
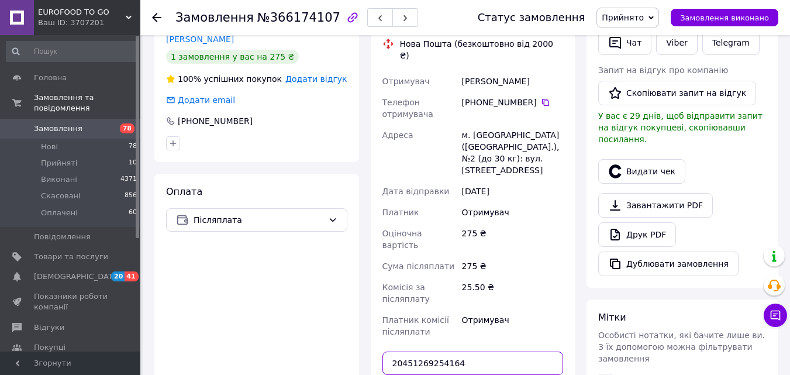
type input "20451269254164"
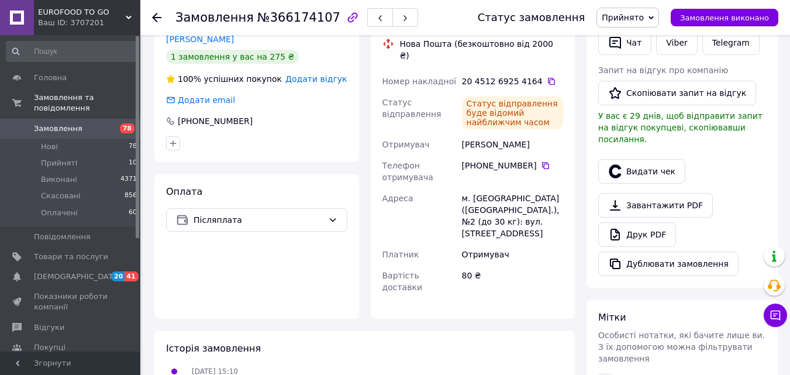
click at [156, 19] on icon at bounding box center [156, 17] width 9 height 9
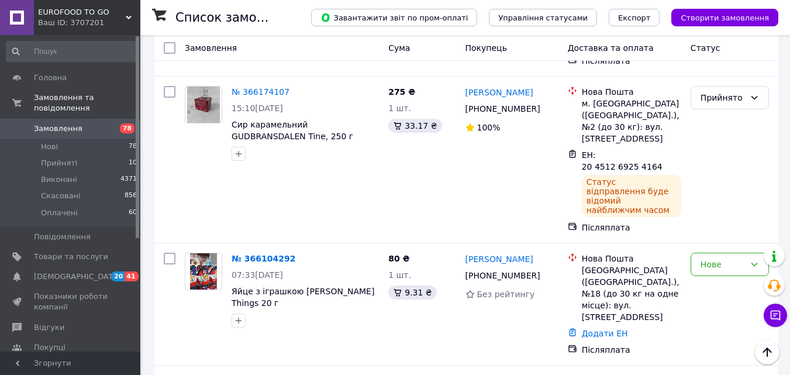
scroll to position [2270, 0]
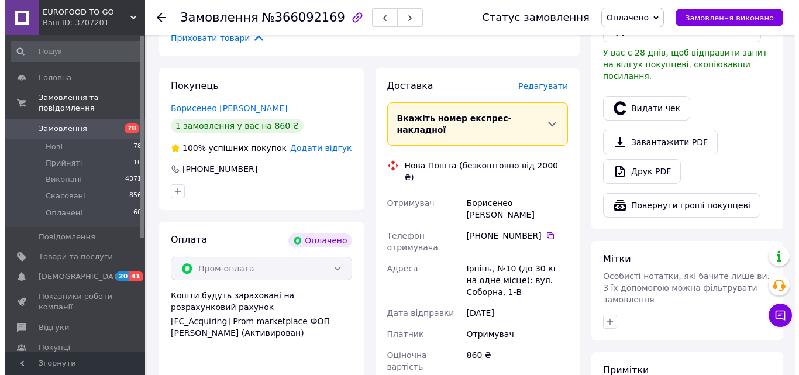
scroll to position [354, 0]
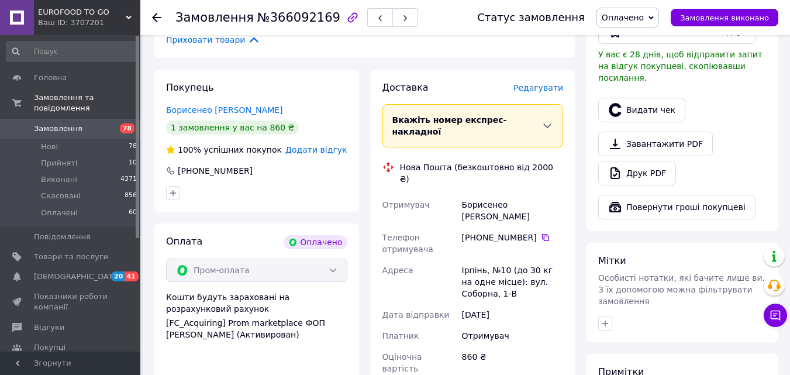
click at [549, 83] on span "Редагувати" at bounding box center [539, 87] width 50 height 9
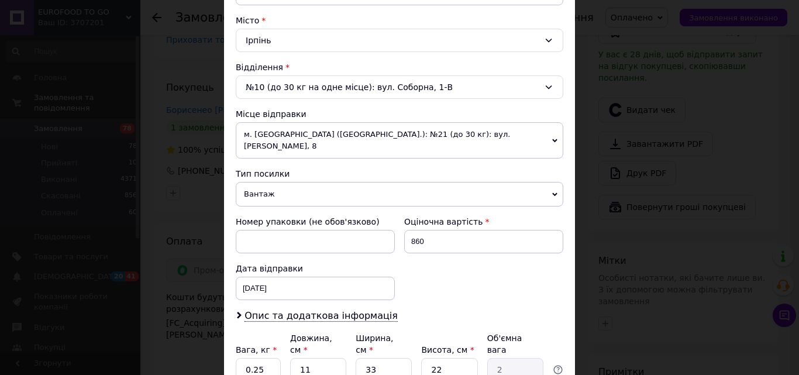
scroll to position [322, 0]
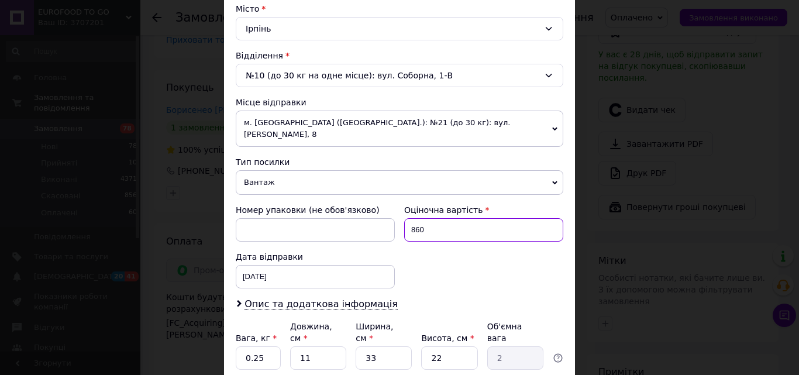
click at [433, 218] on input "860" at bounding box center [483, 229] width 159 height 23
type input "8"
type input "500"
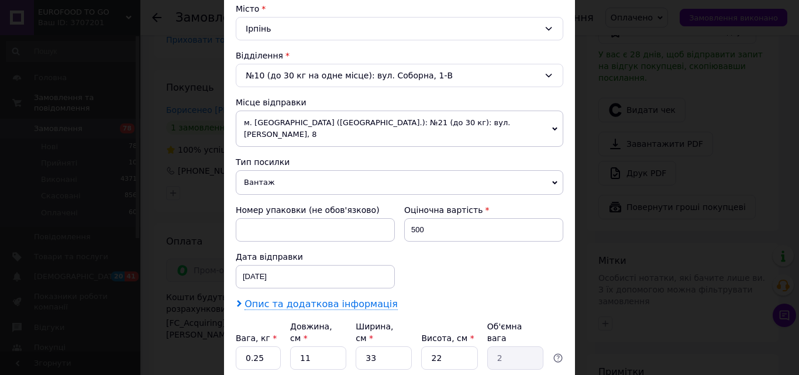
click at [361, 298] on span "Опис та додаткова інформація" at bounding box center [321, 304] width 153 height 12
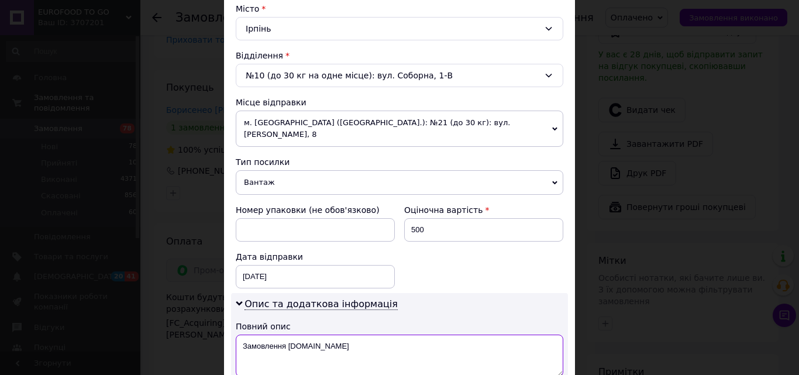
click at [340, 338] on textarea "Замовлення [DOMAIN_NAME]" at bounding box center [400, 356] width 328 height 42
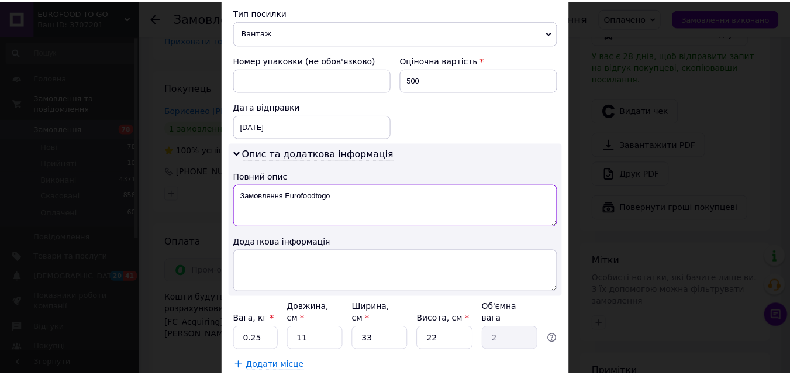
scroll to position [476, 0]
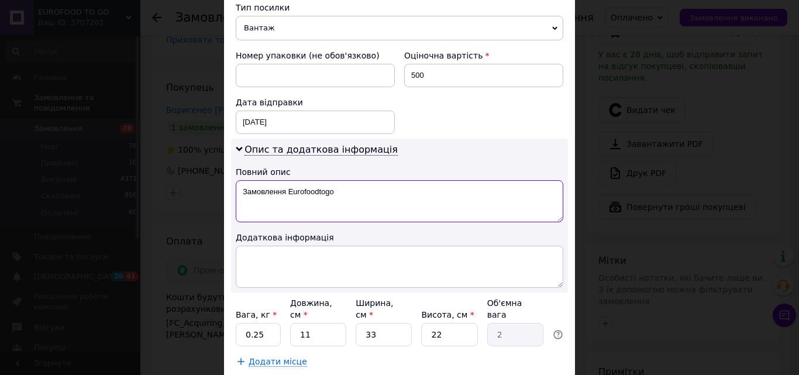
type textarea "Замовлення Eurofoodtogo"
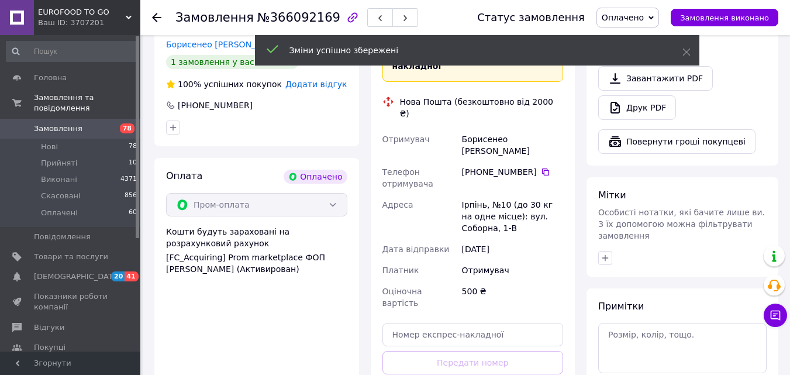
scroll to position [448, 0]
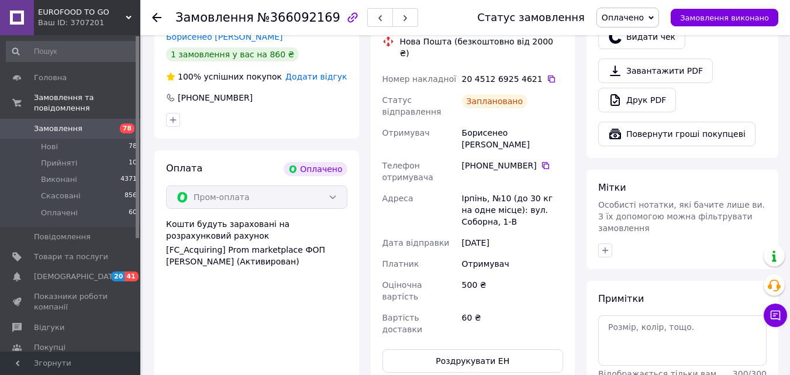
scroll to position [401, 0]
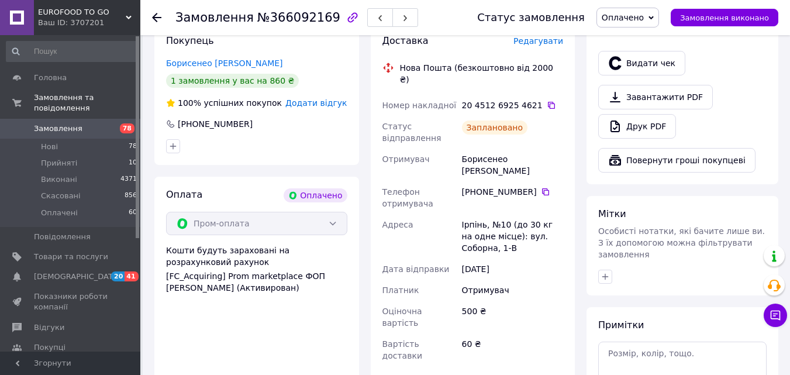
click at [152, 16] on icon at bounding box center [156, 17] width 9 height 9
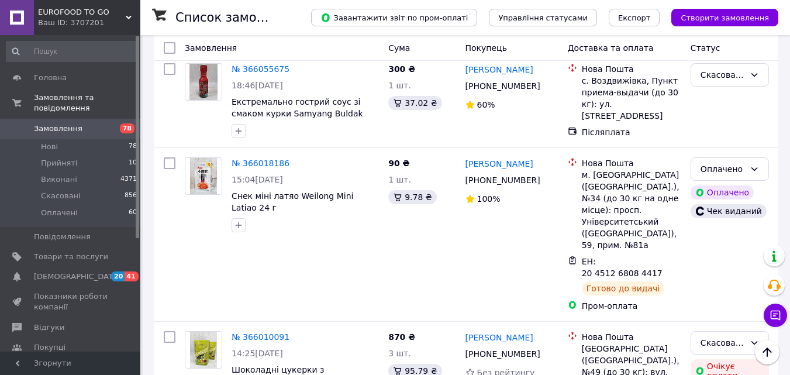
scroll to position [3253, 0]
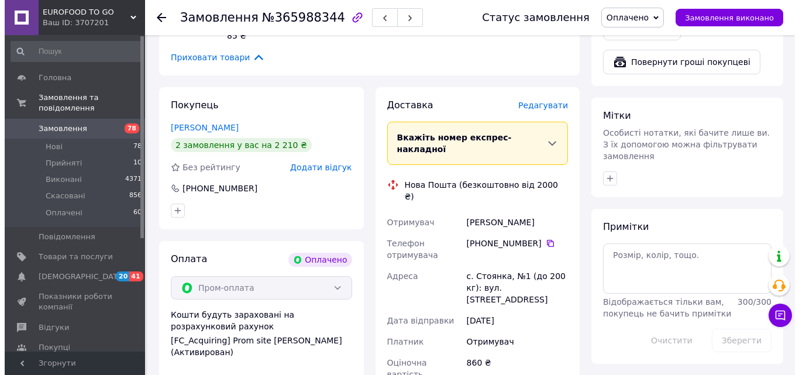
scroll to position [437, 0]
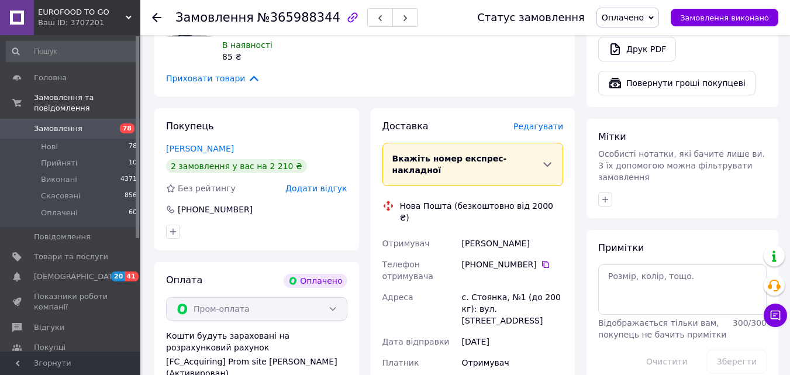
click at [551, 122] on span "Редагувати" at bounding box center [539, 126] width 50 height 9
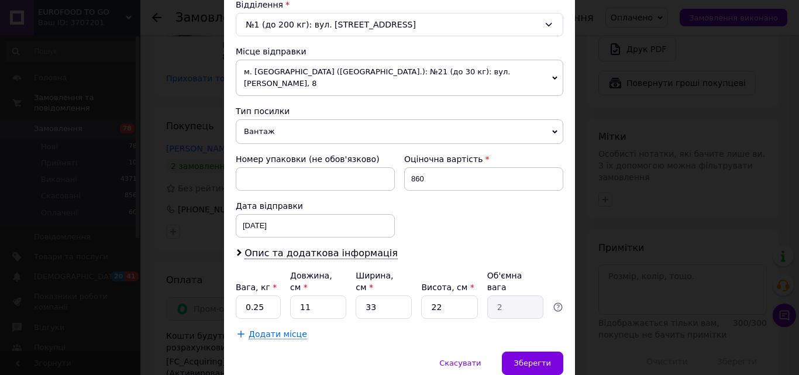
scroll to position [375, 0]
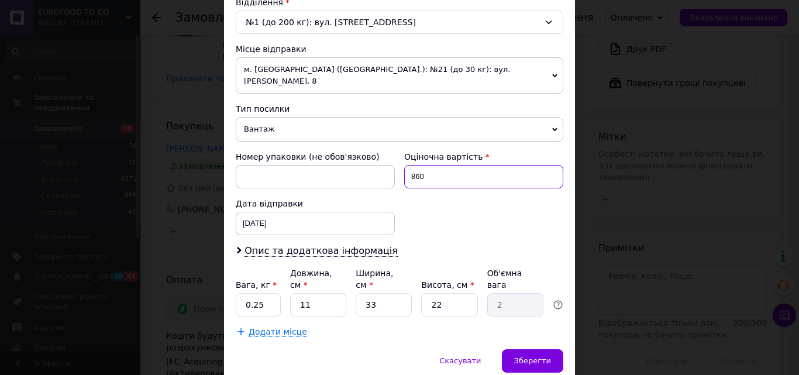
click at [428, 165] on input "860" at bounding box center [483, 176] width 159 height 23
type input "8"
type input "500"
click at [362, 245] on span "Опис та додаткова інформація" at bounding box center [321, 251] width 153 height 12
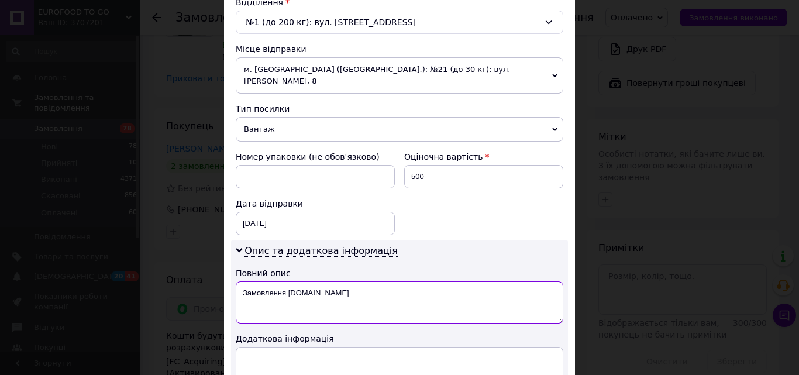
click at [342, 281] on textarea "Замовлення [DOMAIN_NAME]" at bounding box center [400, 302] width 328 height 42
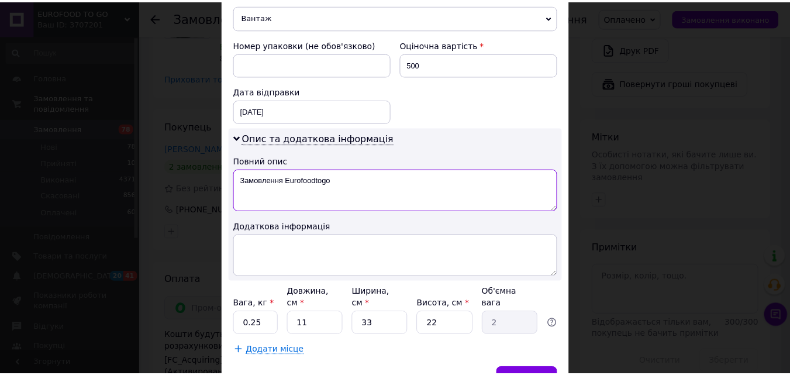
scroll to position [514, 0]
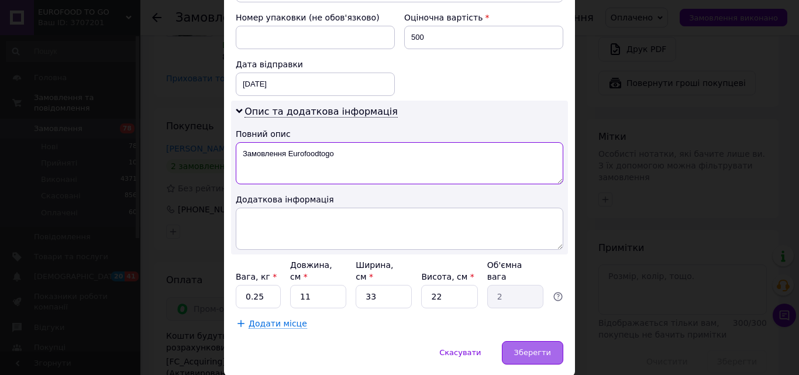
type textarea "Замовлення Eurofoodtogo"
click at [530, 348] on span "Зберегти" at bounding box center [532, 352] width 37 height 9
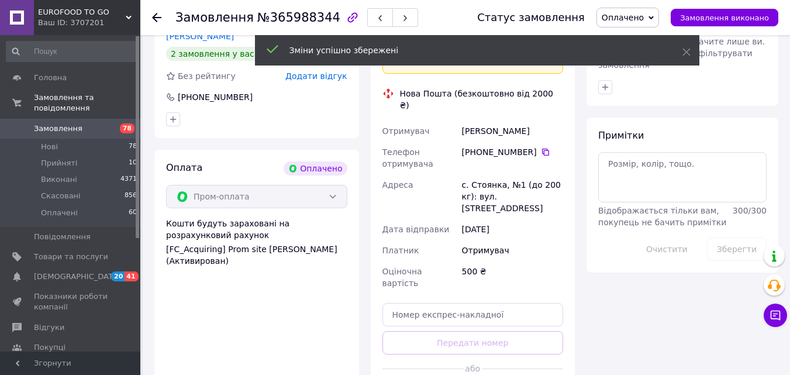
scroll to position [601, 0]
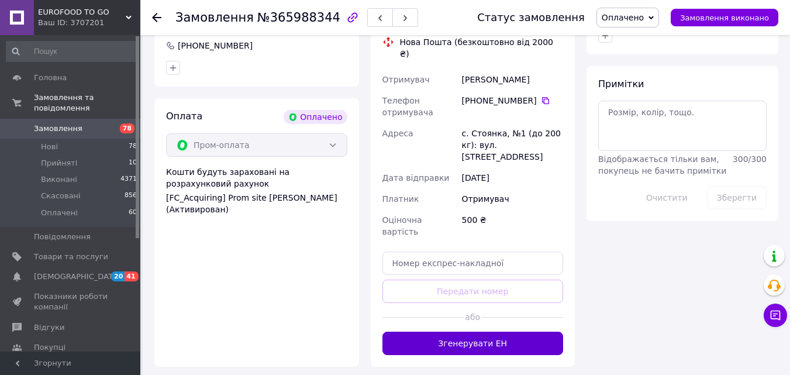
click at [498, 332] on button "Згенерувати ЕН" at bounding box center [473, 343] width 181 height 23
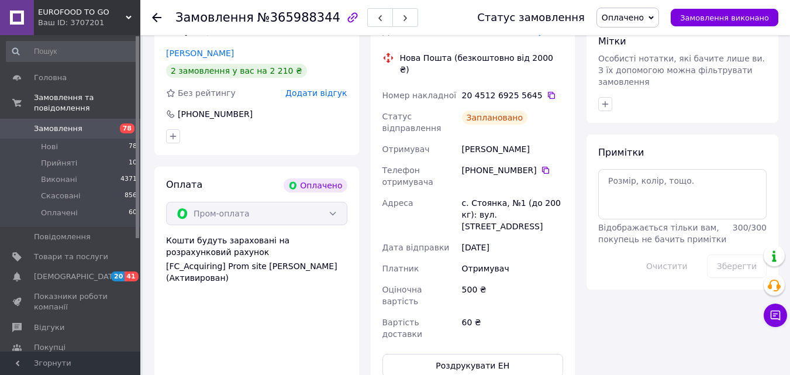
scroll to position [531, 0]
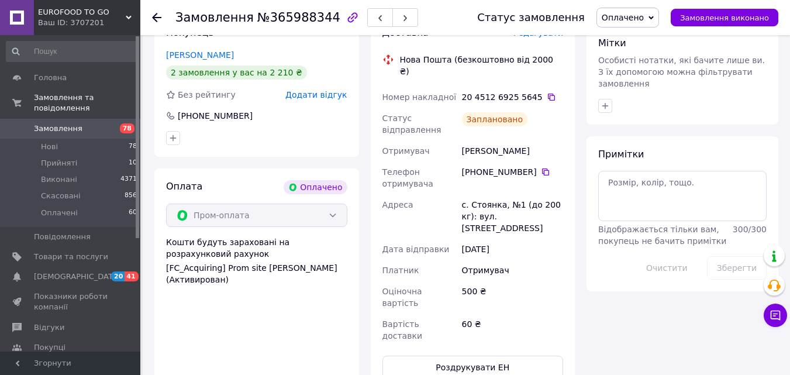
click at [153, 20] on icon at bounding box center [156, 17] width 9 height 9
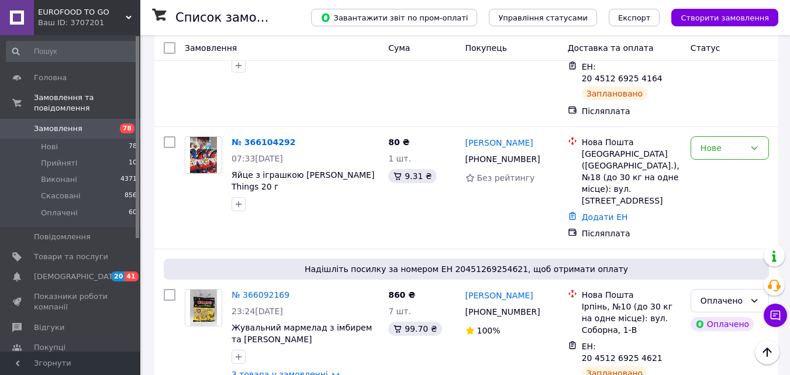
scroll to position [2387, 0]
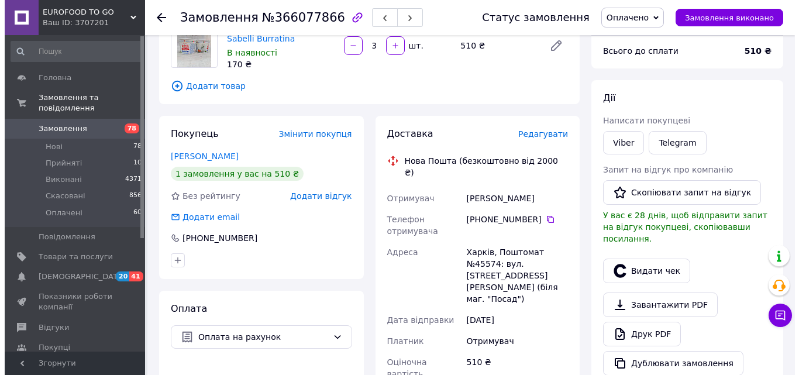
scroll to position [108, 0]
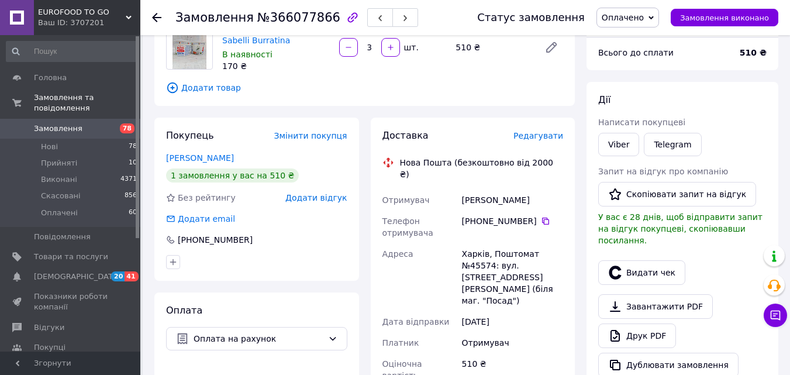
click at [538, 138] on span "Редагувати" at bounding box center [539, 135] width 50 height 9
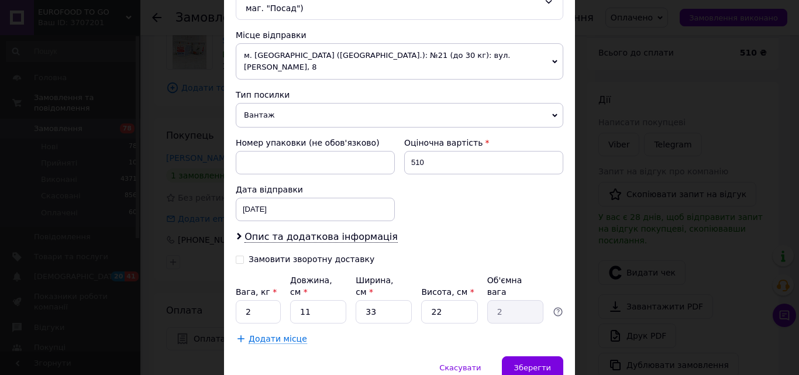
scroll to position [421, 0]
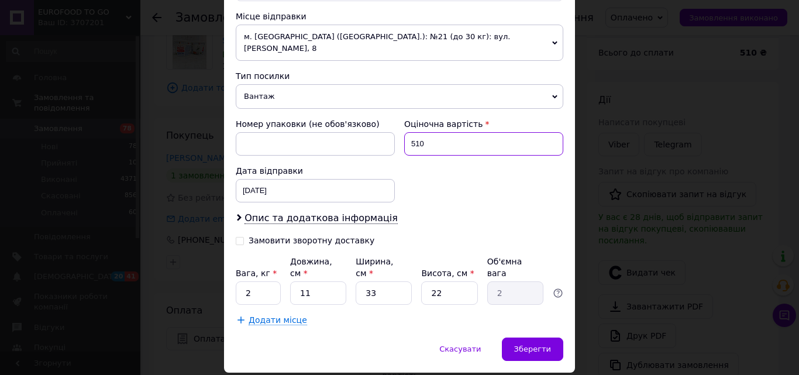
click at [495, 132] on input "510" at bounding box center [483, 143] width 159 height 23
type input "500"
click at [340, 212] on span "Опис та додаткова інформація" at bounding box center [321, 218] width 153 height 12
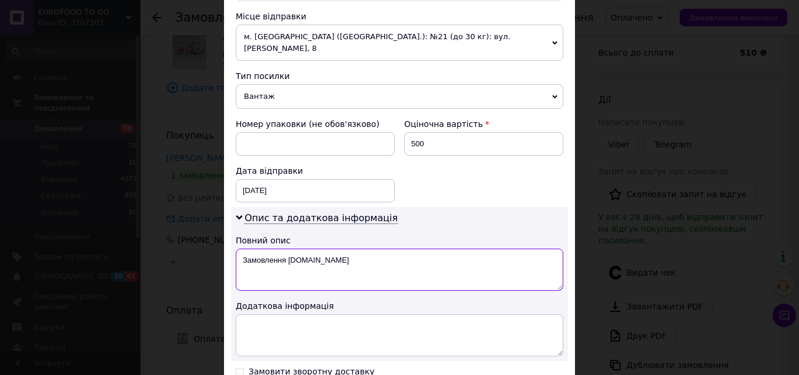
click at [329, 249] on textarea "Замовлення [DOMAIN_NAME]" at bounding box center [400, 270] width 328 height 42
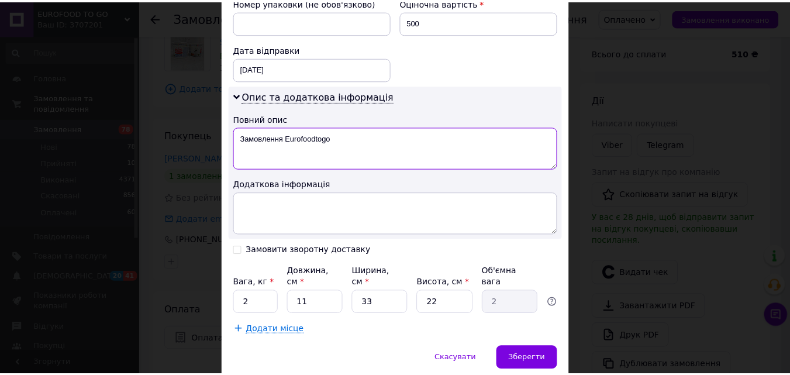
scroll to position [554, 0]
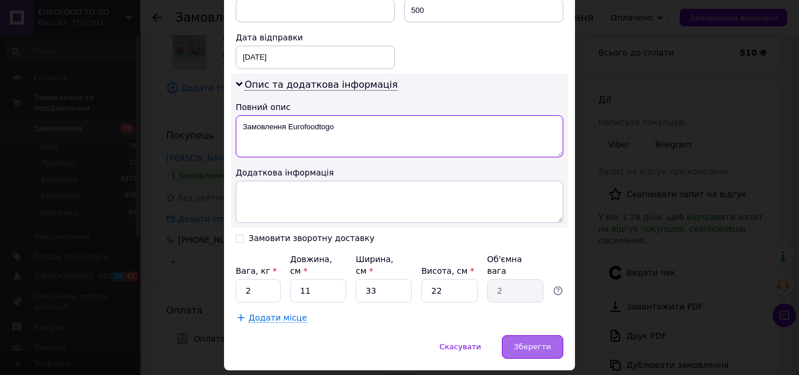
type textarea "Замовлення Eurofoodtogo"
click at [547, 342] on span "Зберегти" at bounding box center [532, 346] width 37 height 9
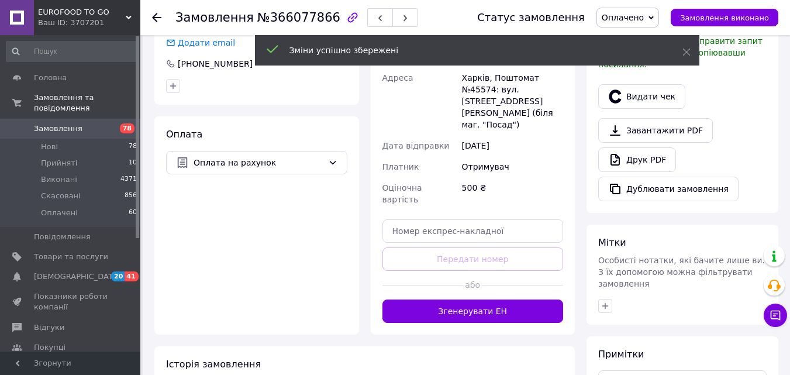
scroll to position [285, 0]
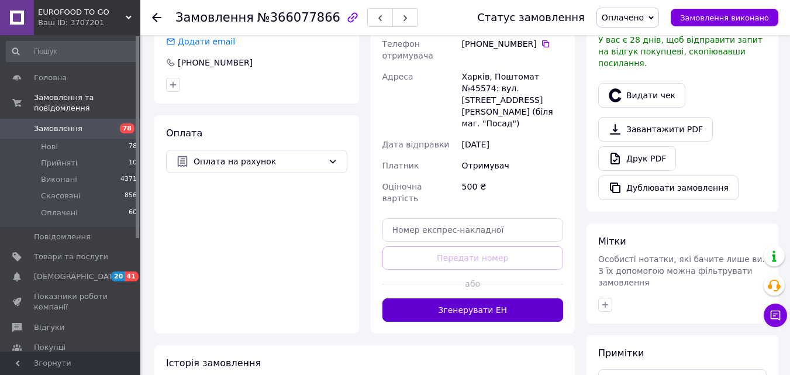
click at [502, 298] on button "Згенерувати ЕН" at bounding box center [473, 309] width 181 height 23
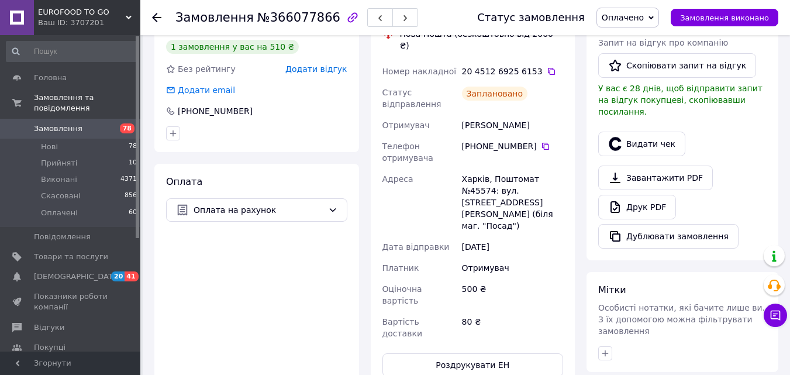
scroll to position [215, 0]
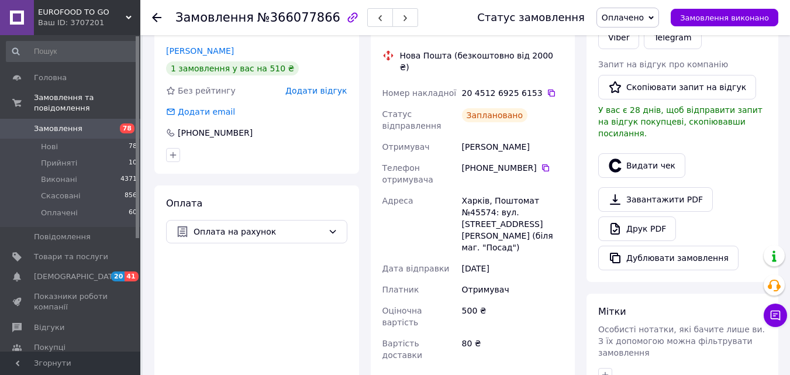
click at [155, 21] on icon at bounding box center [156, 17] width 9 height 9
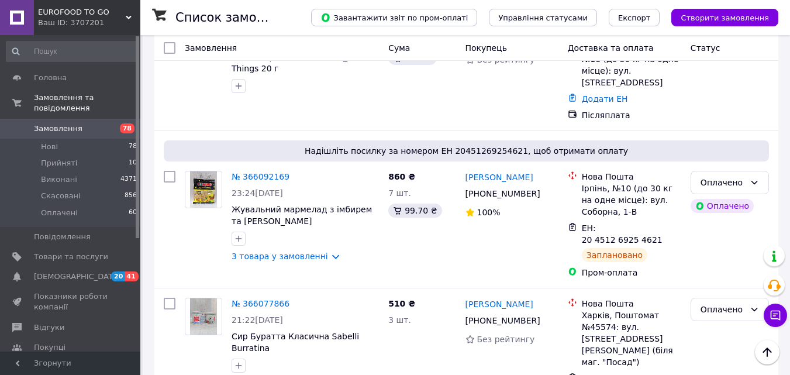
scroll to position [2504, 0]
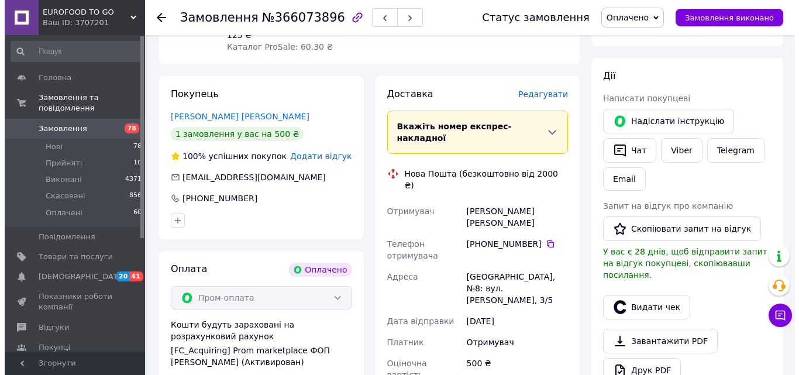
scroll to position [153, 0]
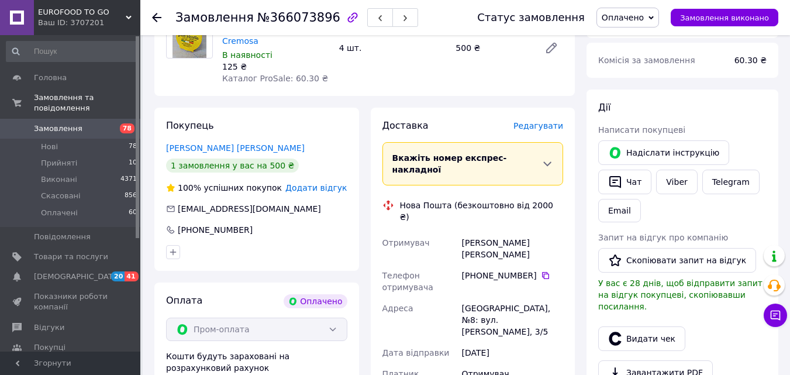
click at [551, 121] on span "Редагувати" at bounding box center [539, 125] width 50 height 9
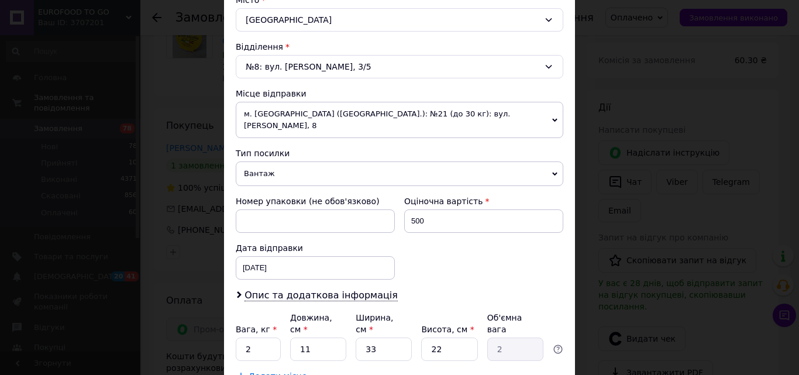
scroll to position [402, 0]
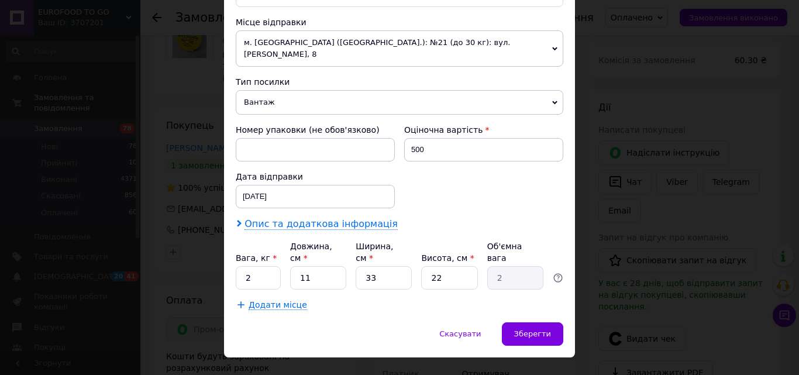
click at [342, 218] on span "Опис та додаткова інформація" at bounding box center [321, 224] width 153 height 12
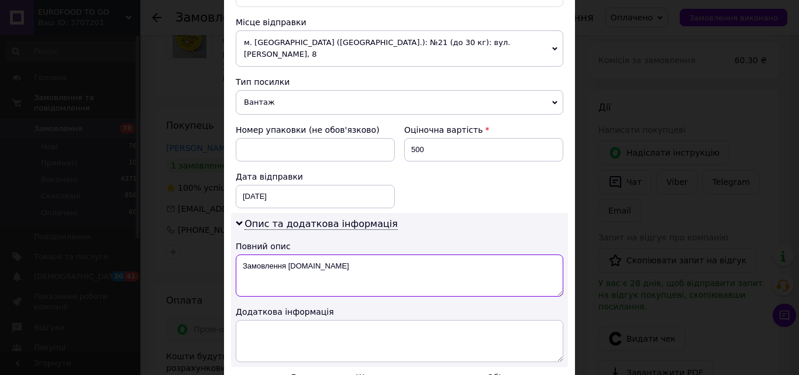
click at [329, 254] on textarea "Замовлення [DOMAIN_NAME]" at bounding box center [400, 275] width 328 height 42
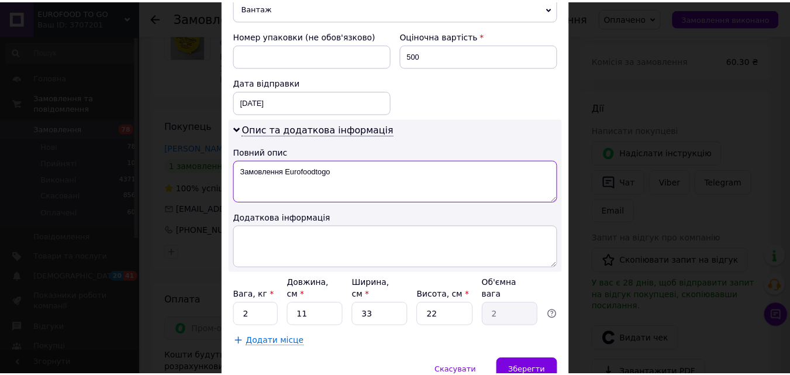
scroll to position [513, 0]
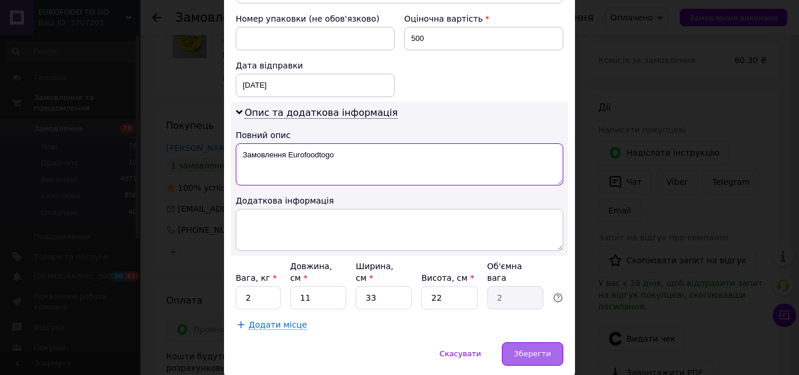
type textarea "Замовлення Eurofoodtogo"
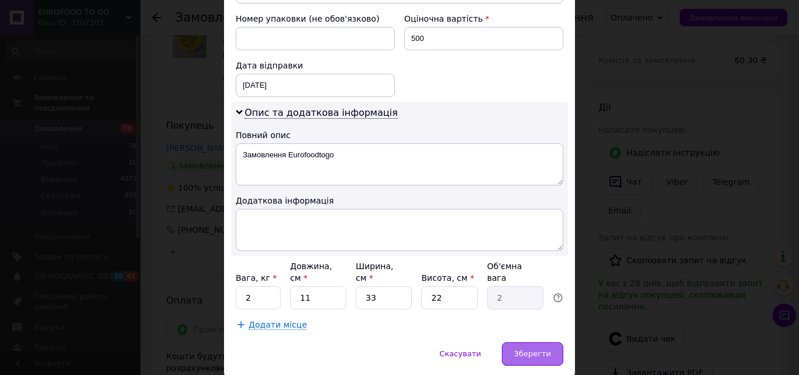
click at [538, 349] on span "Зберегти" at bounding box center [532, 353] width 37 height 9
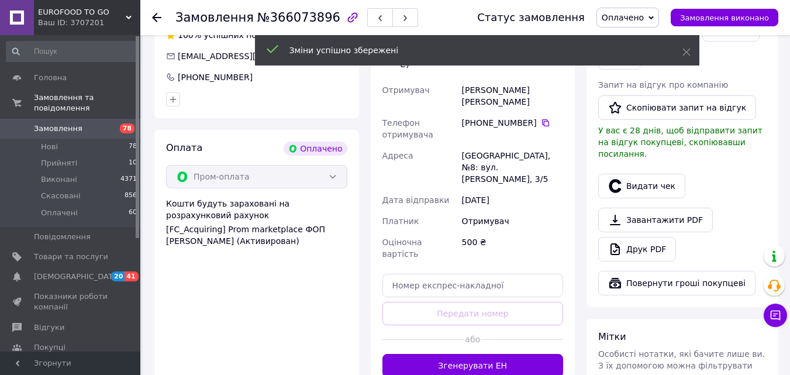
scroll to position [338, 0]
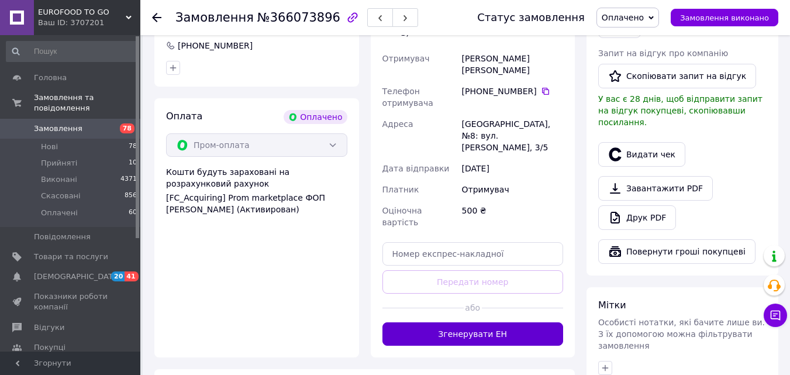
click at [507, 322] on button "Згенерувати ЕН" at bounding box center [473, 333] width 181 height 23
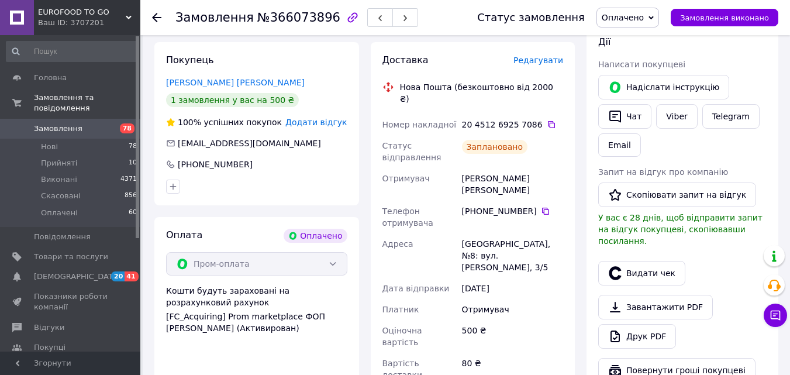
scroll to position [197, 0]
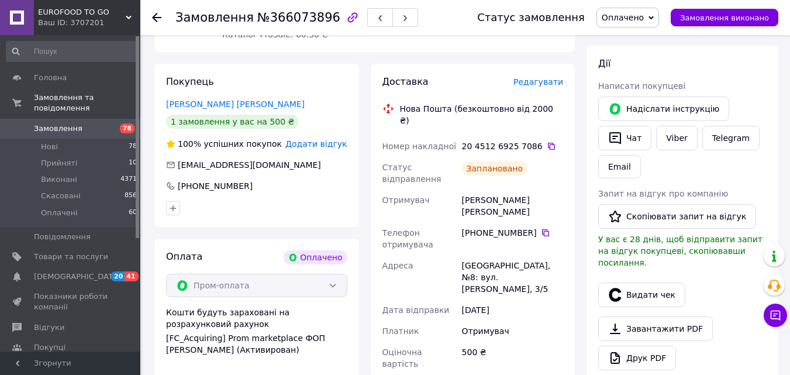
click at [151, 19] on div "Замовлення №366073896 Статус замовлення Оплачено Прийнято Виконано Скасовано За…" at bounding box center [465, 17] width 650 height 35
click at [155, 17] on use at bounding box center [156, 17] width 9 height 9
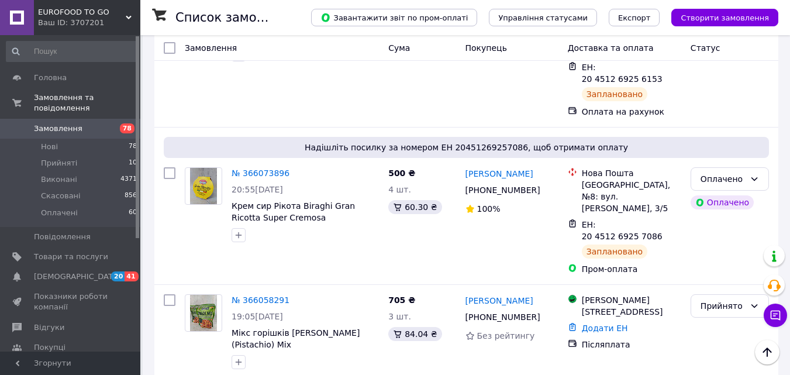
scroll to position [2785, 0]
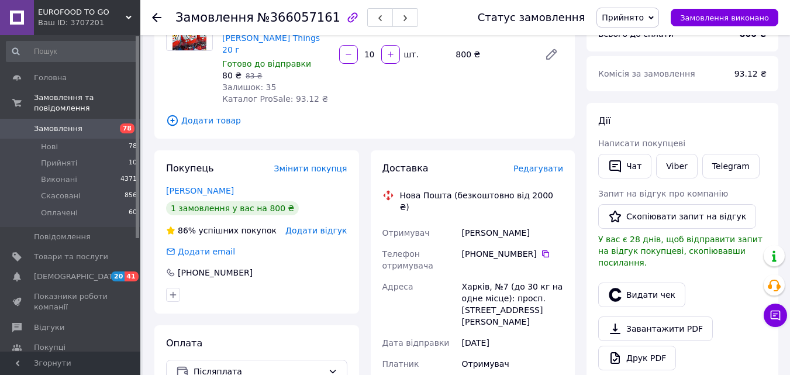
scroll to position [164, 0]
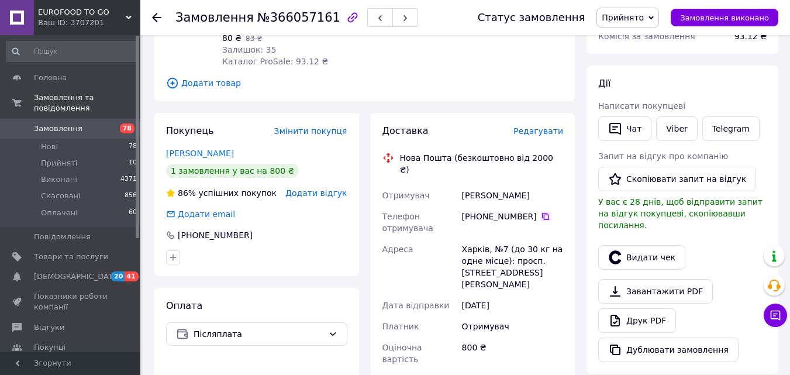
click at [541, 212] on icon at bounding box center [545, 216] width 9 height 9
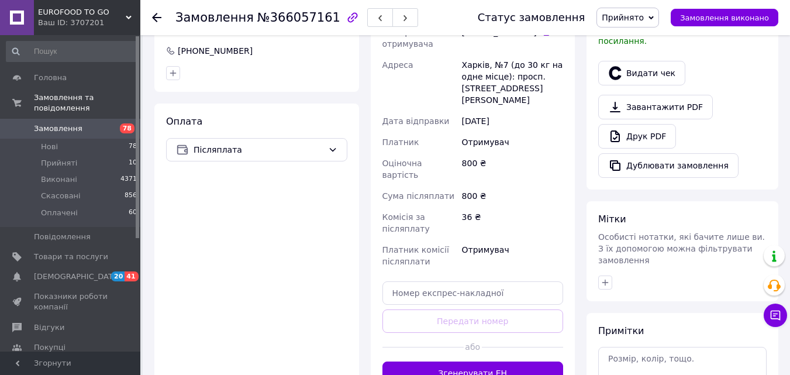
scroll to position [351, 0]
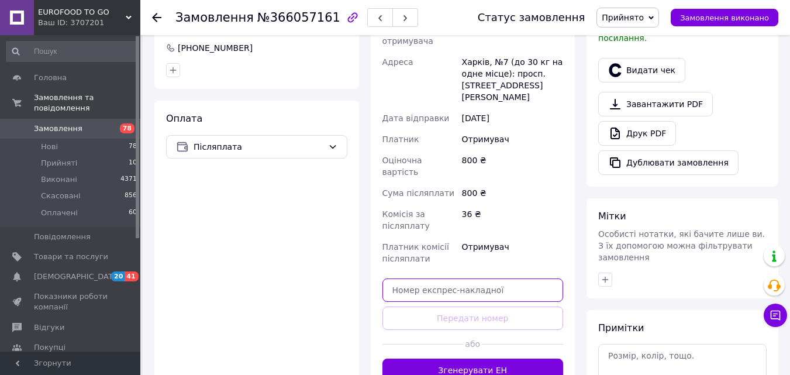
click at [434, 278] on input "text" at bounding box center [473, 289] width 181 height 23
paste input "20451269257887"
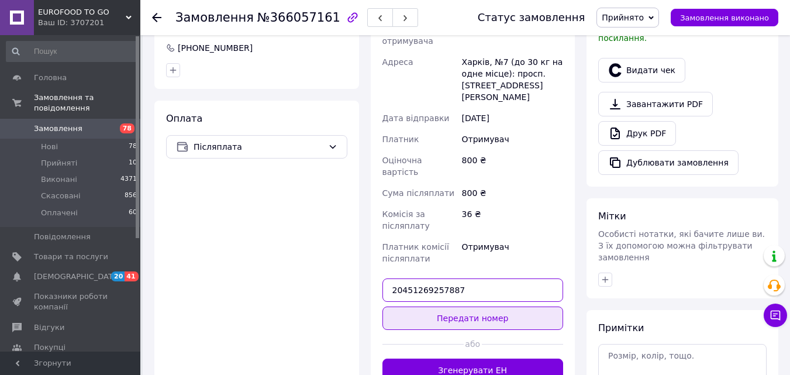
type input "20451269257887"
click at [439, 307] on button "Передати номер" at bounding box center [473, 318] width 181 height 23
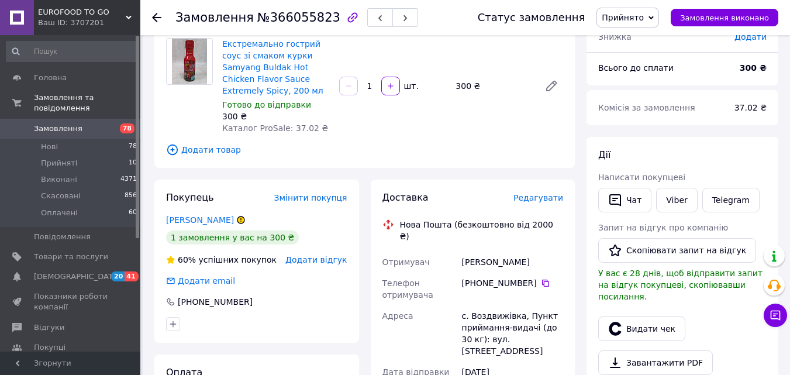
scroll to position [94, 0]
click at [541, 277] on icon at bounding box center [545, 281] width 9 height 9
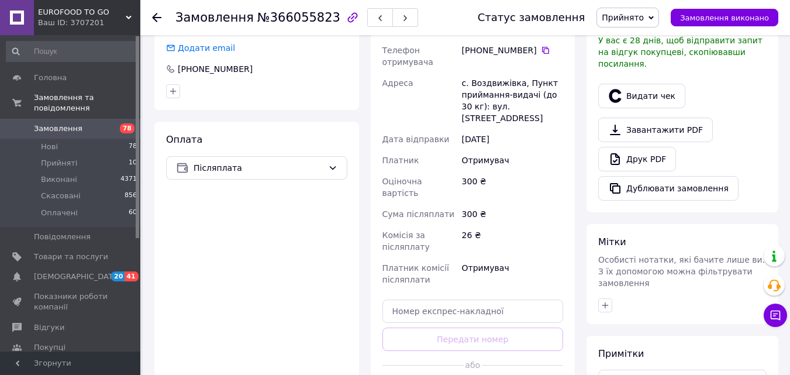
scroll to position [328, 0]
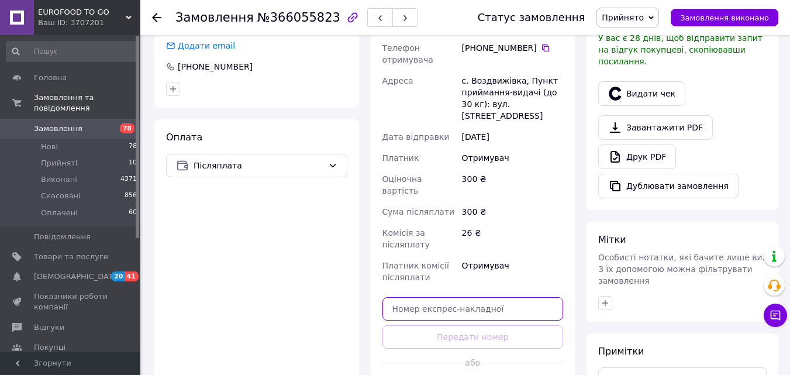
click at [429, 297] on input "text" at bounding box center [473, 308] width 181 height 23
paste input "20451269259010"
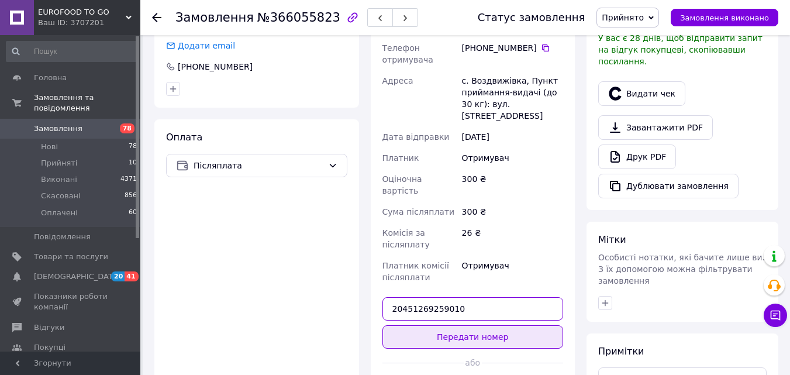
type input "20451269259010"
click at [442, 325] on button "Передати номер" at bounding box center [473, 336] width 181 height 23
